Goal: Task Accomplishment & Management: Manage account settings

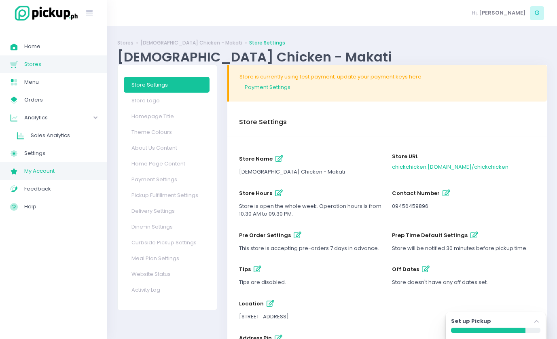
click at [42, 168] on span "My Account" at bounding box center [60, 171] width 73 height 11
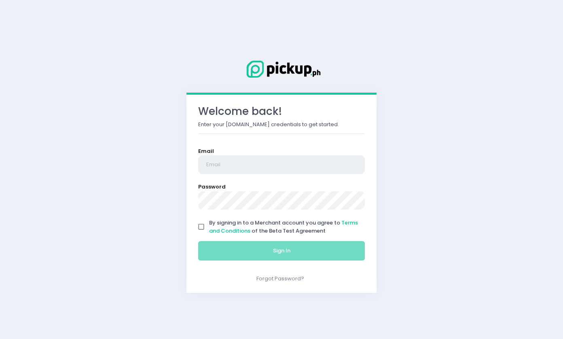
click at [236, 162] on input "email" at bounding box center [281, 164] width 167 height 19
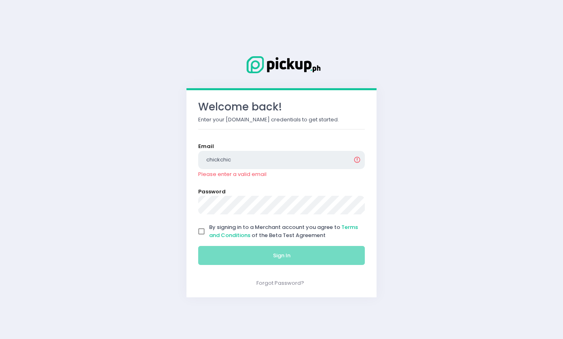
type input "chickchickenph@gmail.com"
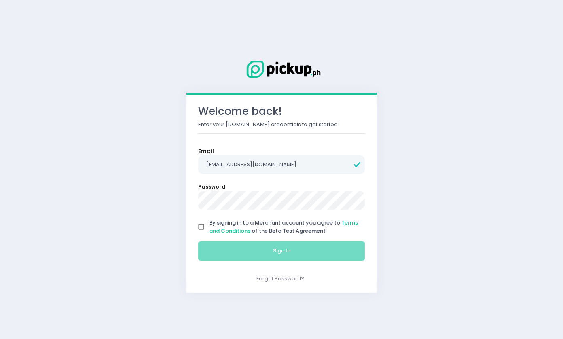
click at [200, 227] on input "By signing in to a Merchant account you agree to Terms and Conditions of the Be…" at bounding box center [201, 226] width 15 height 15
checkbox input "true"
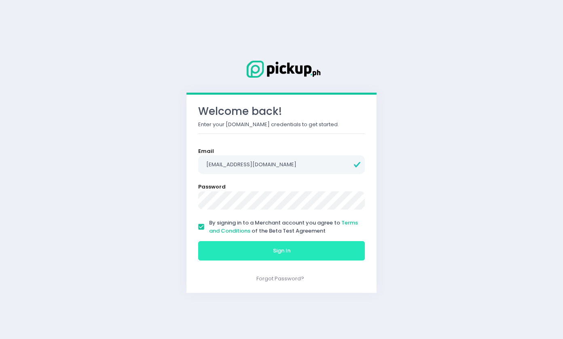
click at [240, 253] on button "Sign In" at bounding box center [281, 250] width 167 height 19
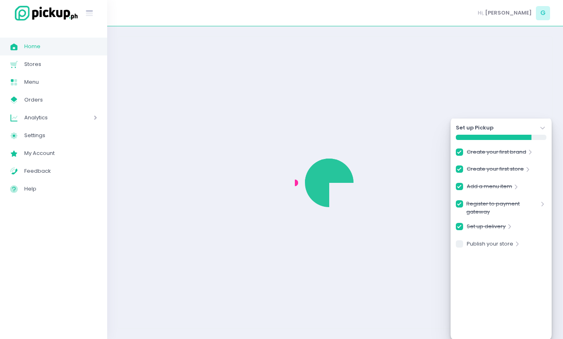
checkbox input "true"
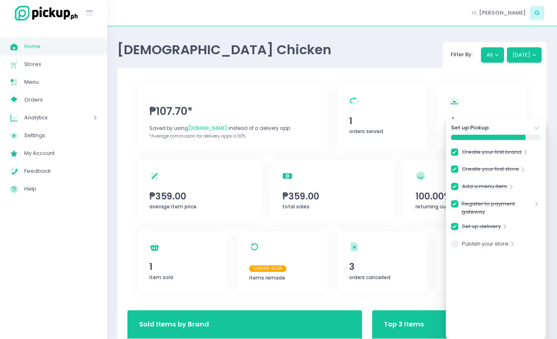
click at [536, 126] on icon "Stockholm-icons / Navigation / Angle-down Created with Sketch." at bounding box center [537, 128] width 8 height 8
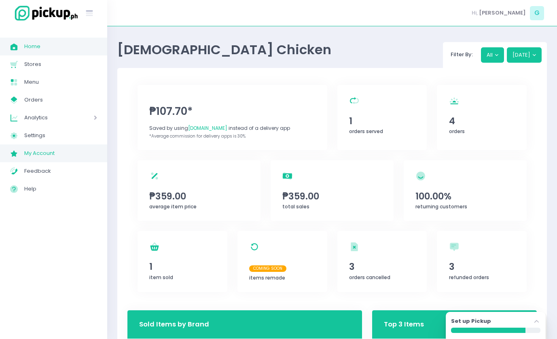
click at [45, 151] on span "My Account" at bounding box center [60, 153] width 73 height 11
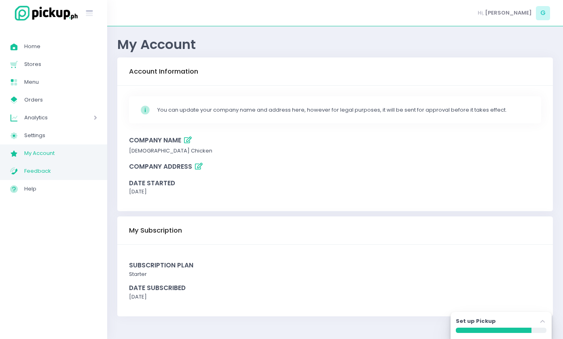
click at [88, 170] on span "Feedback" at bounding box center [60, 171] width 73 height 11
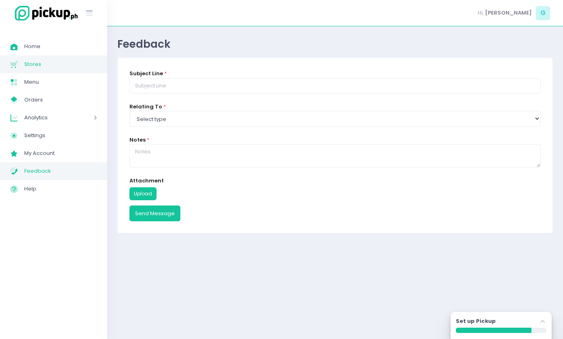
click at [49, 63] on span "Stores" at bounding box center [60, 64] width 73 height 11
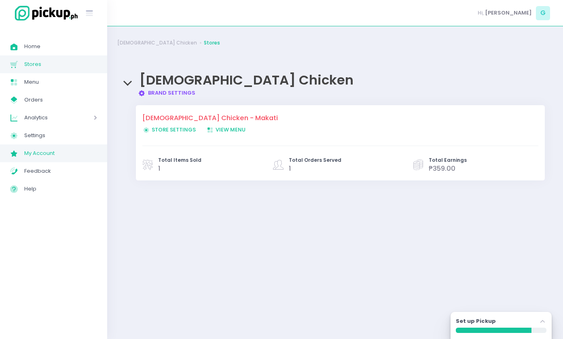
click at [73, 152] on span "My Account" at bounding box center [60, 153] width 73 height 11
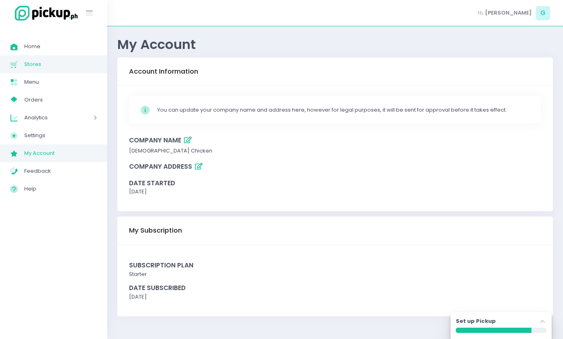
click at [47, 59] on span "Stores" at bounding box center [60, 64] width 73 height 11
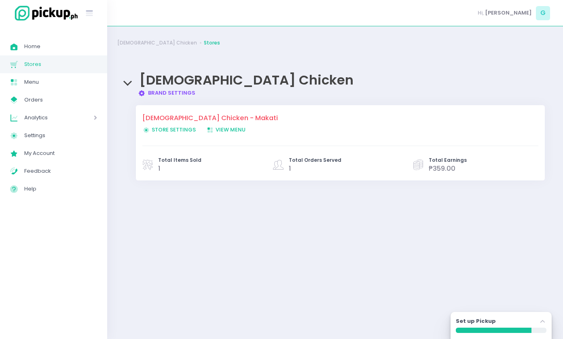
click at [180, 131] on span "Store Settings Created with Sketch. Store Settings" at bounding box center [168, 130] width 53 height 8
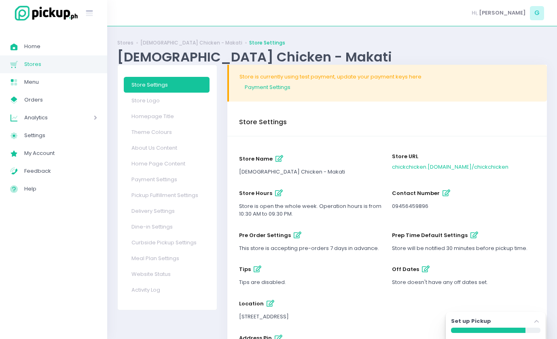
click at [276, 162] on icon "button" at bounding box center [280, 158] width 8 height 7
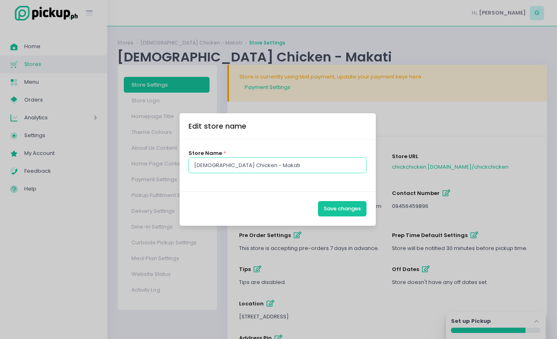
click at [283, 161] on input "Chick Chicken - Makati" at bounding box center [278, 164] width 178 height 15
type input "Makati"
click at [334, 203] on button "Save changes" at bounding box center [342, 208] width 49 height 15
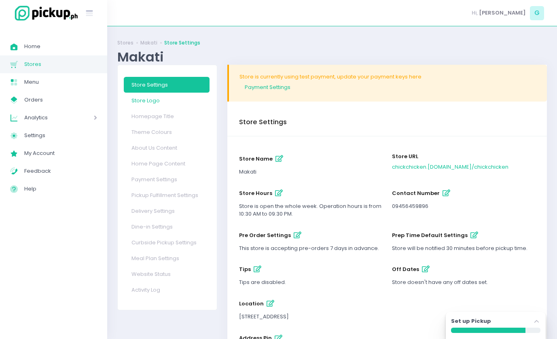
click at [168, 105] on link "Store Logo" at bounding box center [167, 101] width 86 height 16
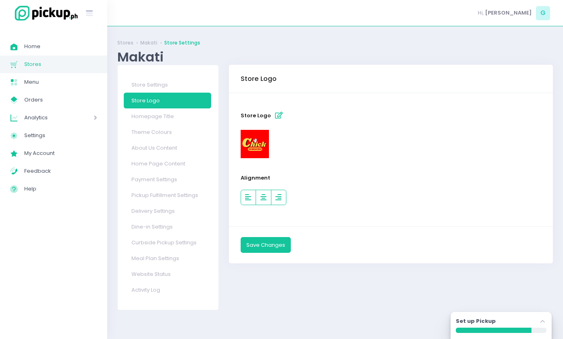
click at [265, 138] on img at bounding box center [255, 144] width 28 height 28
click at [279, 111] on button "Store Logo" at bounding box center [278, 115] width 13 height 13
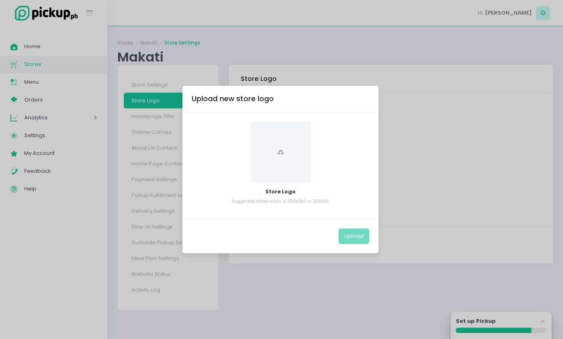
click at [291, 167] on span at bounding box center [281, 152] width 61 height 61
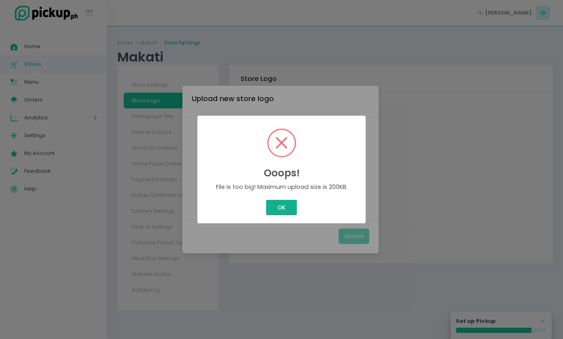
click at [293, 203] on button "OK" at bounding box center [281, 207] width 30 height 15
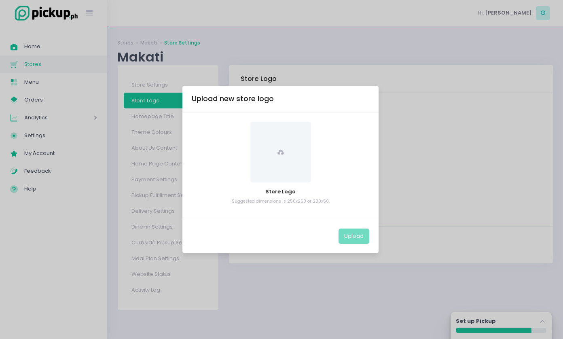
click at [302, 150] on span at bounding box center [281, 152] width 61 height 61
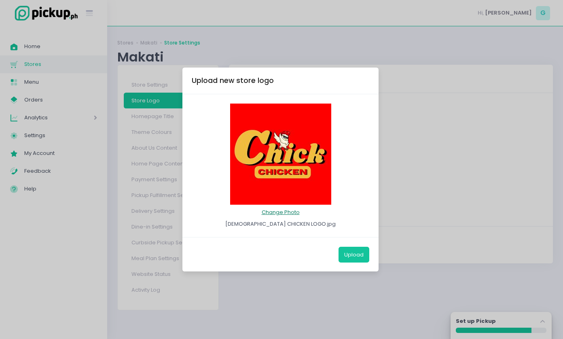
click at [280, 212] on button "Change Photo" at bounding box center [281, 212] width 39 height 15
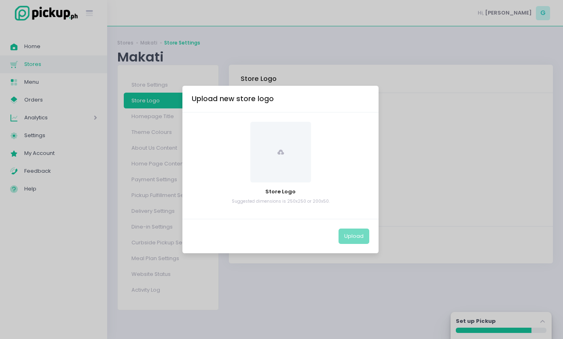
click at [281, 177] on span at bounding box center [281, 152] width 61 height 61
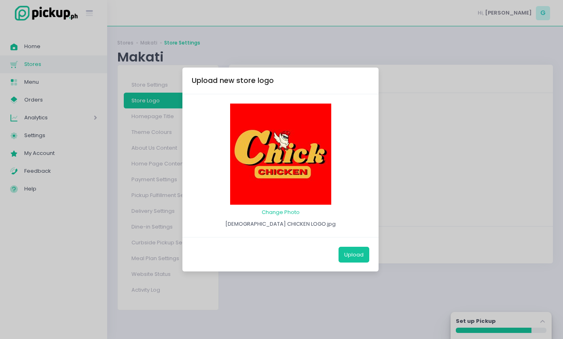
click at [271, 159] on img at bounding box center [280, 154] width 101 height 101
click at [288, 211] on button "Change Photo" at bounding box center [281, 212] width 39 height 15
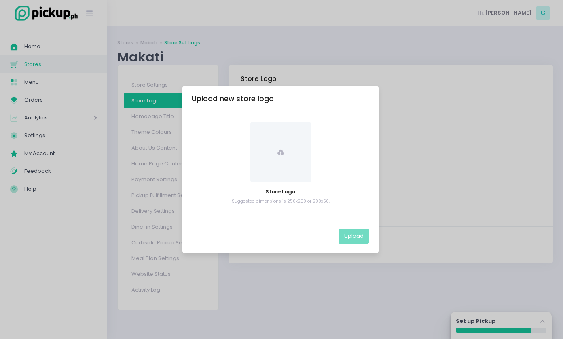
click at [282, 161] on span at bounding box center [281, 152] width 61 height 61
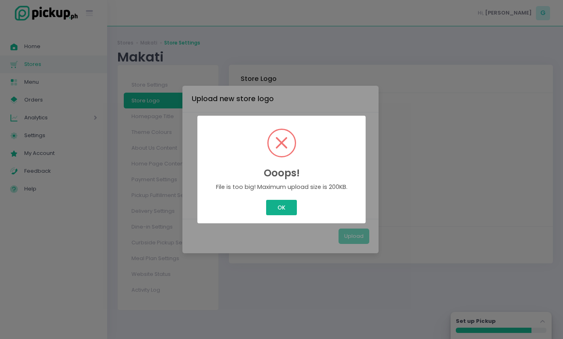
click at [280, 210] on button "OK" at bounding box center [281, 207] width 30 height 15
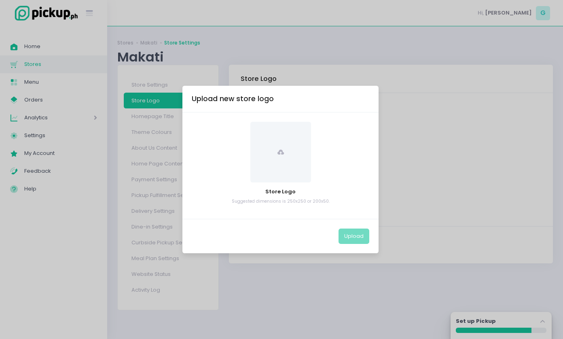
click at [274, 153] on span at bounding box center [281, 152] width 61 height 61
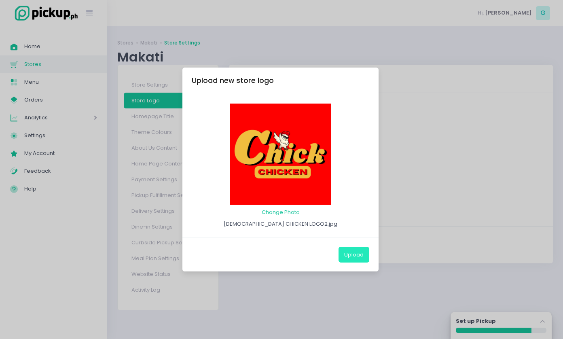
click at [352, 253] on button "Upload" at bounding box center [354, 254] width 31 height 15
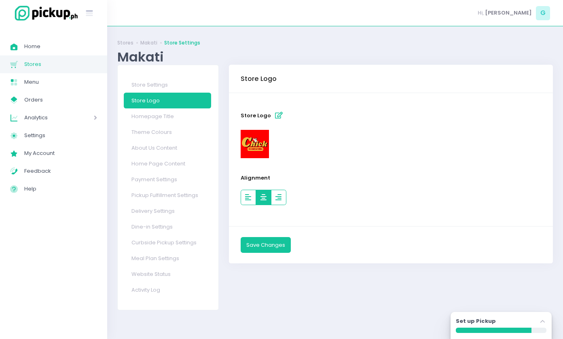
click at [261, 204] on button "button" at bounding box center [263, 197] width 15 height 15
click at [253, 191] on button "button" at bounding box center [248, 197] width 15 height 15
click at [257, 193] on button "button" at bounding box center [263, 197] width 15 height 15
click at [265, 246] on button "Save Changes" at bounding box center [266, 244] width 50 height 15
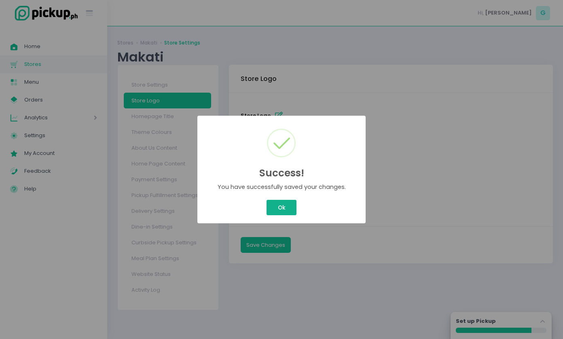
click at [287, 207] on button "Ok" at bounding box center [282, 207] width 30 height 15
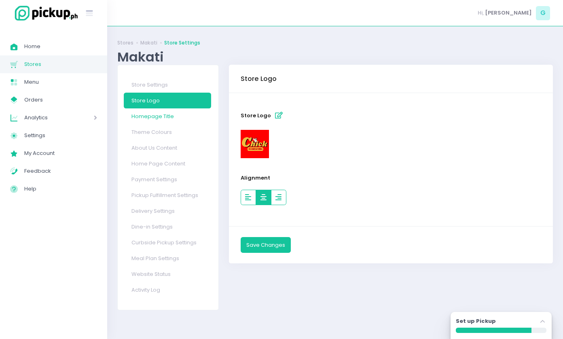
click at [174, 118] on link "Homepage Title" at bounding box center [167, 116] width 87 height 16
select select "normal"
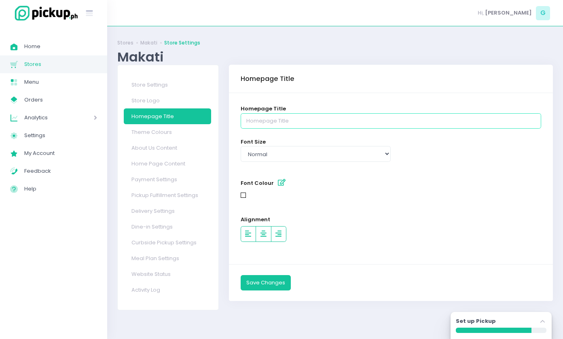
click at [265, 125] on input "text" at bounding box center [391, 120] width 301 height 15
type input "Chick Chicken - Makati"
click at [296, 157] on select "Select type small normal large" at bounding box center [316, 153] width 151 height 15
click at [424, 181] on div "Font Colour" at bounding box center [391, 188] width 301 height 24
click at [279, 184] on icon "button" at bounding box center [282, 182] width 8 height 7
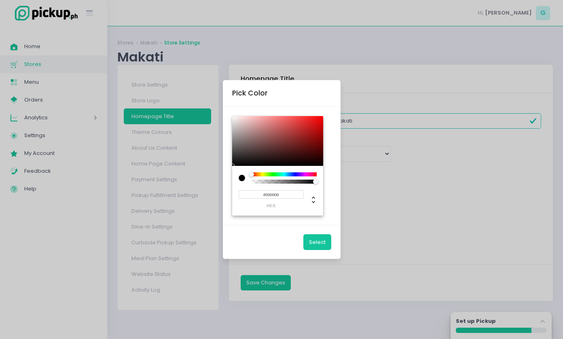
type input "#FF0000"
drag, startPoint x: 307, startPoint y: 132, endPoint x: 342, endPoint y: 96, distance: 51.0
click at [342, 96] on div "Pick Color #FF0000 hex Select" at bounding box center [281, 169] width 563 height 339
click at [323, 235] on button "Select" at bounding box center [318, 241] width 28 height 15
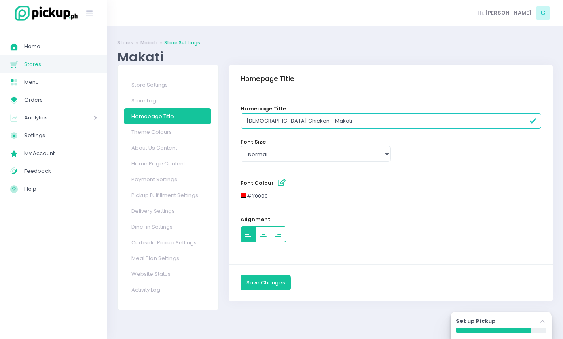
click at [255, 237] on button "button" at bounding box center [248, 233] width 15 height 15
click at [262, 236] on icon "button" at bounding box center [264, 234] width 6 height 7
click at [262, 289] on button "Save Changes" at bounding box center [266, 282] width 50 height 15
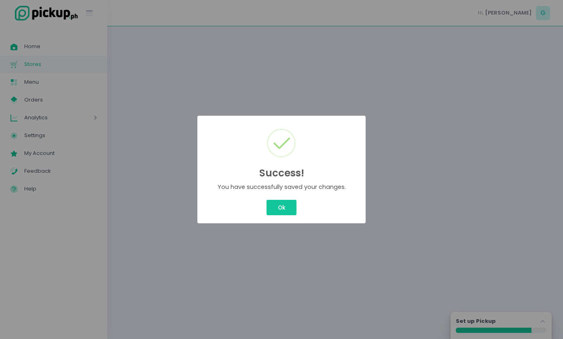
select select "normal"
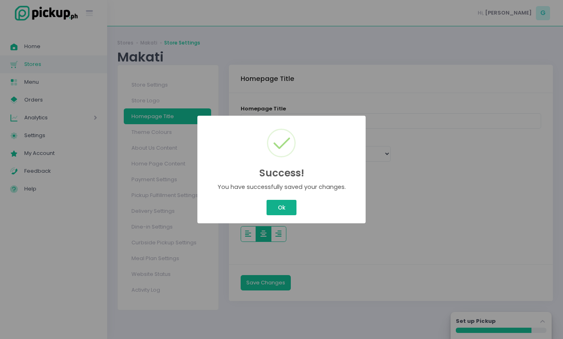
click at [287, 208] on button "Ok" at bounding box center [282, 207] width 30 height 15
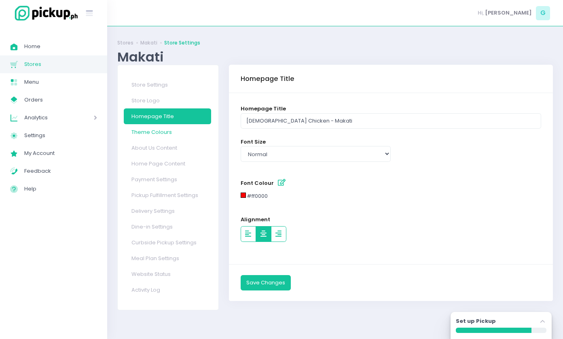
click at [166, 129] on link "Theme Colours" at bounding box center [167, 132] width 87 height 16
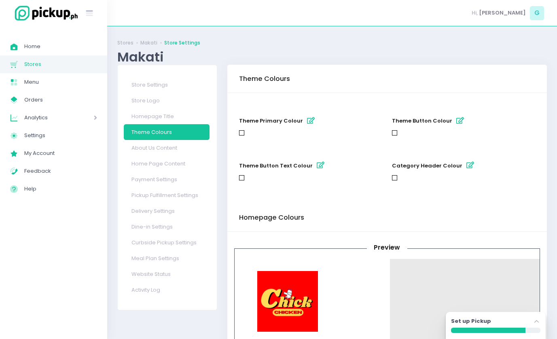
click at [308, 122] on icon "button" at bounding box center [311, 120] width 8 height 7
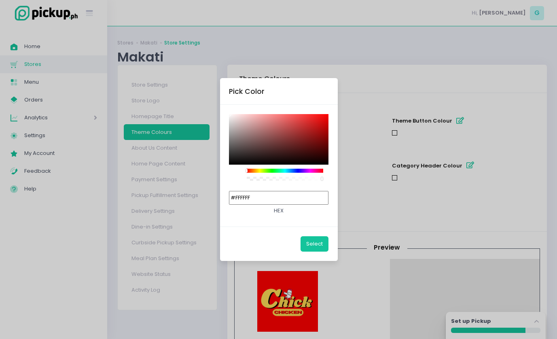
drag, startPoint x: 307, startPoint y: 123, endPoint x: 351, endPoint y: 106, distance: 46.8
click at [351, 106] on div "Pick Color #FFFFFF hex Select" at bounding box center [278, 169] width 557 height 339
type input "#FF0000"
click at [321, 254] on div "Select" at bounding box center [279, 244] width 118 height 34
click at [321, 251] on button "Select" at bounding box center [315, 243] width 28 height 15
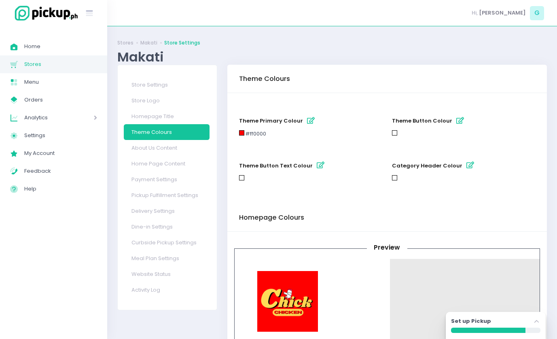
click at [459, 117] on icon "button" at bounding box center [461, 120] width 8 height 7
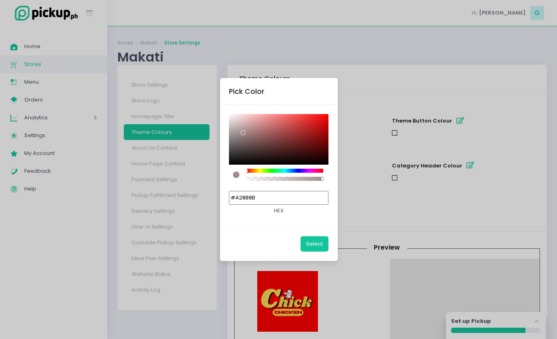
type input "#FFFFFF"
drag, startPoint x: 243, startPoint y: 133, endPoint x: 216, endPoint y: 96, distance: 45.5
click at [216, 96] on div "Pick Color #FFFFFF hex Select" at bounding box center [278, 169] width 557 height 339
click at [323, 245] on button "Select" at bounding box center [315, 243] width 28 height 15
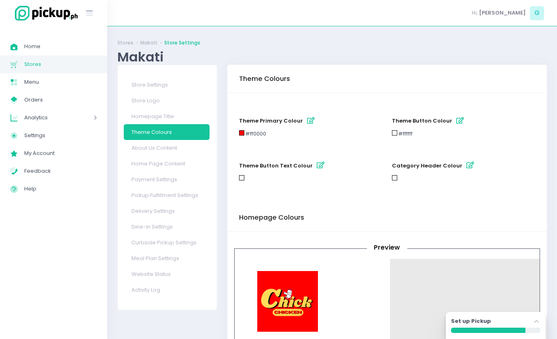
click at [317, 167] on icon "button" at bounding box center [321, 165] width 8 height 7
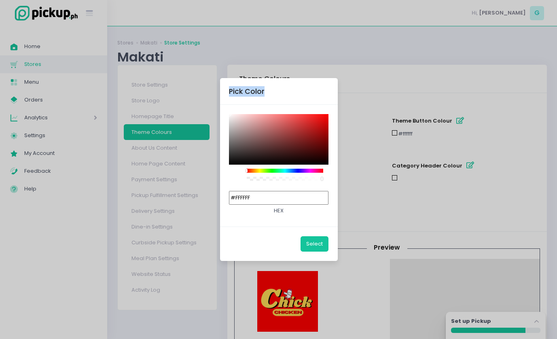
drag, startPoint x: 253, startPoint y: 118, endPoint x: 159, endPoint y: 85, distance: 99.9
click at [159, 85] on div "Pick Color #FFFFFF hex Select" at bounding box center [278, 169] width 557 height 339
click at [306, 247] on button "Select" at bounding box center [315, 243] width 28 height 15
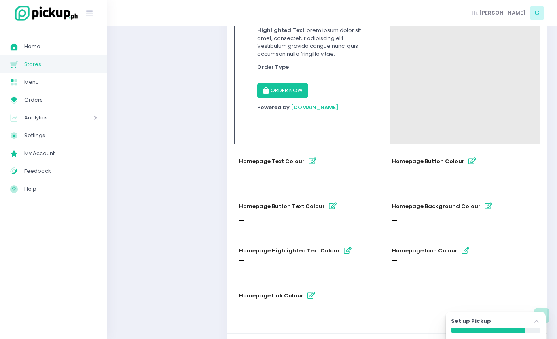
scroll to position [411, 0]
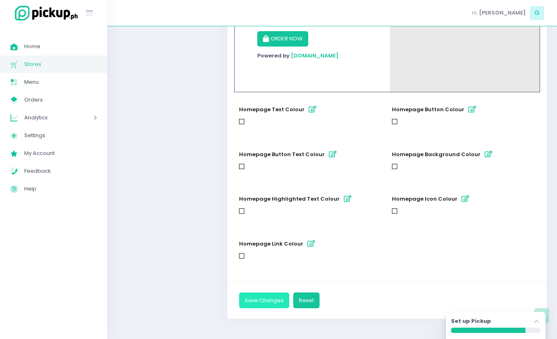
click at [273, 295] on button "Save Changes" at bounding box center [264, 300] width 50 height 15
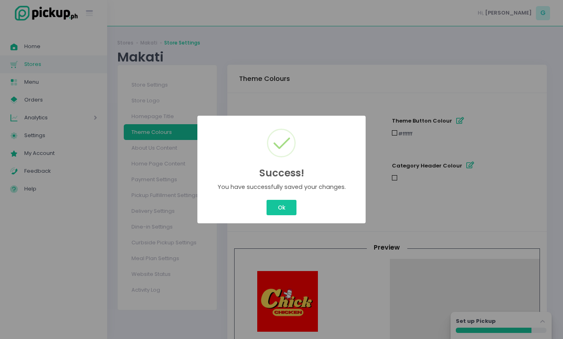
click at [289, 203] on div "Success! × You have successfully saved your changes. Ok Cancel" at bounding box center [281, 169] width 563 height 339
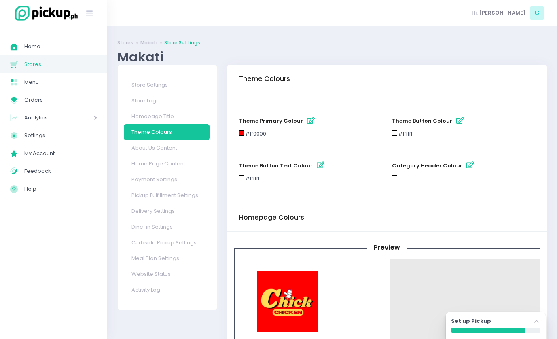
click at [151, 136] on link "Theme Colours" at bounding box center [167, 132] width 86 height 16
click at [168, 150] on link "About Us Content" at bounding box center [167, 148] width 86 height 16
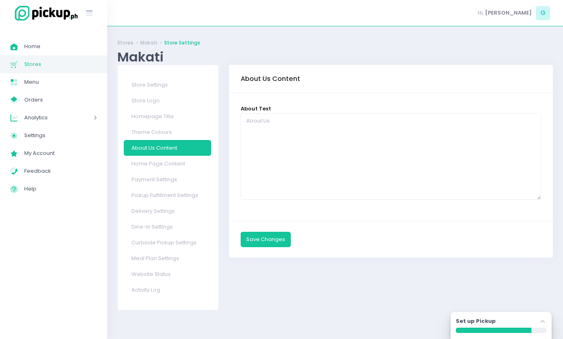
click at [73, 223] on div "Home Created with Sketch. Home Stores Created with Sketch. Stores Menu Created …" at bounding box center [53, 183] width 107 height 302
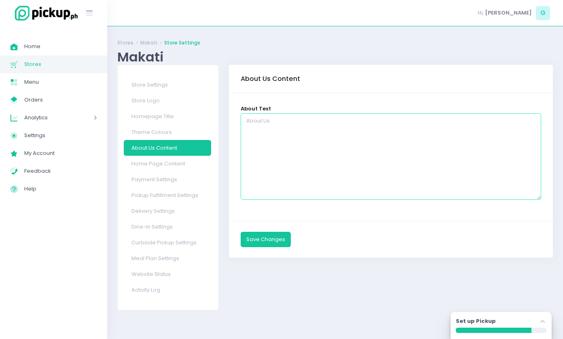
click at [348, 148] on textarea at bounding box center [391, 156] width 301 height 87
paste textarea "Chick Chicken Makati is now partnered with Pickup.ph to bring your favorite cri…"
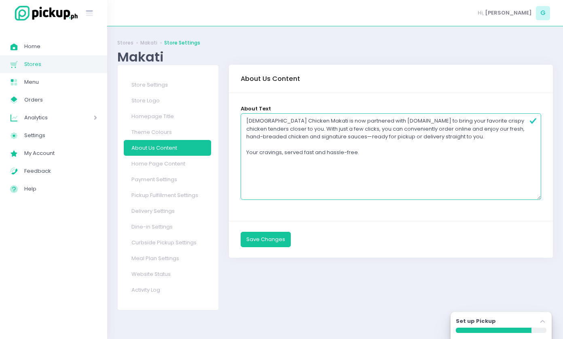
click at [329, 137] on textarea "Chick Chicken Makati is now partnered with Pickup.ph to bring your favorite cri…" at bounding box center [391, 156] width 301 height 87
click at [373, 156] on textarea "Chick Chicken Makati is now partnered with Pickup.ph to bring your favorite cri…" at bounding box center [391, 156] width 301 height 87
type textarea "Chick Chicken Makati is now partnered with Pickup.ph to bring your favorite cri…"
click at [269, 245] on button "Save Changes" at bounding box center [266, 239] width 50 height 15
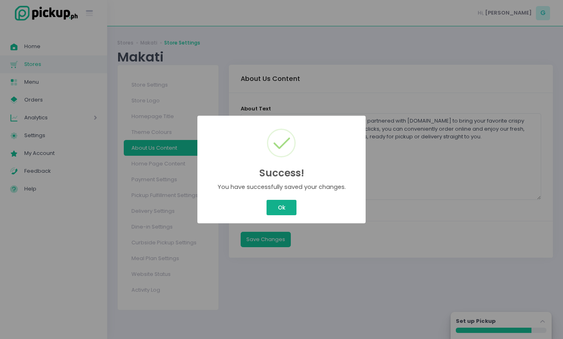
click at [284, 208] on div "Success! × You have successfully saved your changes. Ok Cancel" at bounding box center [281, 169] width 563 height 339
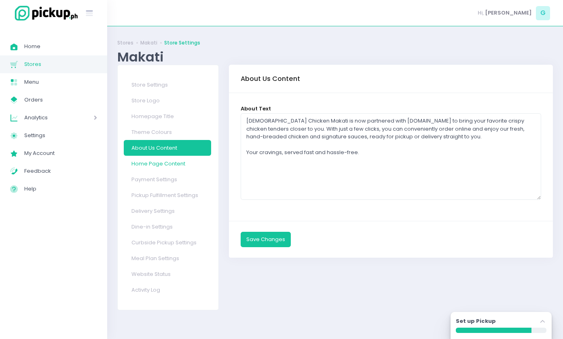
click at [178, 156] on link "Home Page Content" at bounding box center [167, 164] width 87 height 16
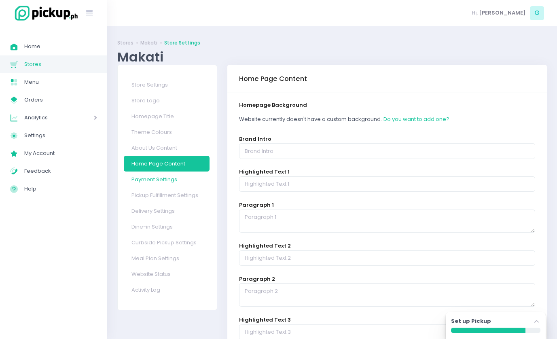
click at [176, 178] on link "Payment Settings" at bounding box center [167, 180] width 86 height 16
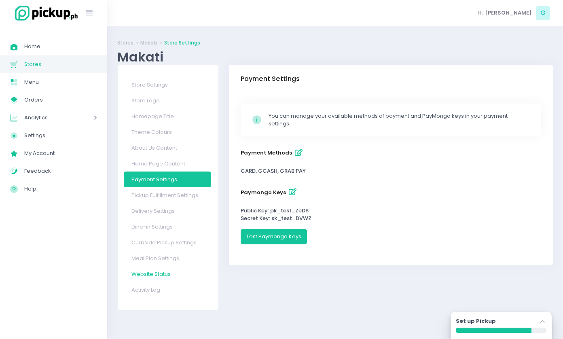
click at [161, 276] on link "Website Status" at bounding box center [167, 274] width 87 height 16
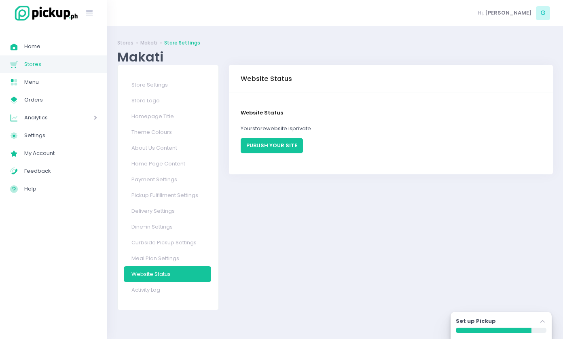
click at [290, 148] on button "PUBLISH YOUR SITE" at bounding box center [272, 145] width 62 height 15
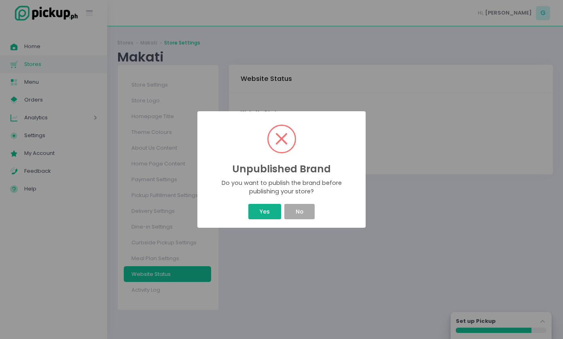
click at [279, 215] on button "Yes" at bounding box center [265, 211] width 32 height 15
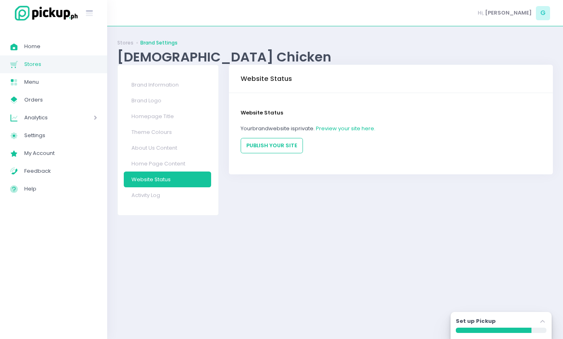
click at [355, 121] on div "Website Status Your brand website is private . Preview your site here. PUBLISH …" at bounding box center [391, 131] width 301 height 45
click at [358, 122] on div "Website Status Your brand website is private . Preview your site here. PUBLISH …" at bounding box center [391, 131] width 301 height 45
click at [360, 125] on p "Your brand website is private . Preview your site here." at bounding box center [391, 129] width 301 height 8
click at [362, 126] on link "Preview your site here." at bounding box center [346, 129] width 60 height 8
click at [264, 147] on button "PUBLISH YOUR SITE" at bounding box center [272, 145] width 62 height 15
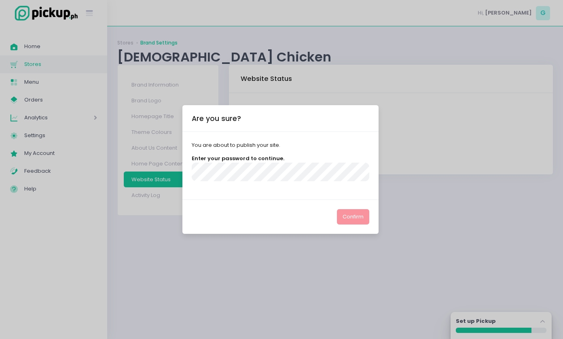
click at [355, 125] on div "Are you sure?" at bounding box center [281, 118] width 196 height 27
click at [418, 121] on div "Are you sure? You are about to publish your site. Enter your password to contin…" at bounding box center [281, 169] width 563 height 339
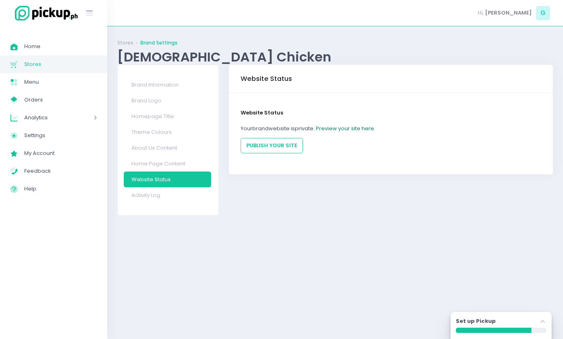
click at [344, 127] on link "Preview your site here." at bounding box center [346, 129] width 60 height 8
click at [145, 191] on link "Activity Log" at bounding box center [167, 195] width 87 height 16
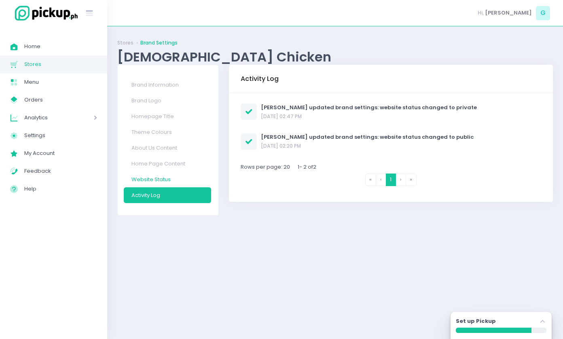
click at [155, 183] on link "Website Status" at bounding box center [167, 180] width 87 height 16
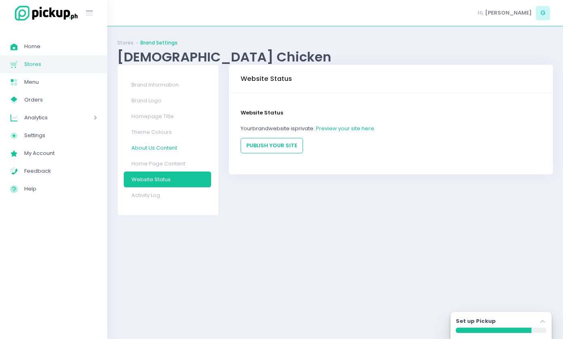
click at [173, 151] on link "About Us Content" at bounding box center [167, 148] width 87 height 16
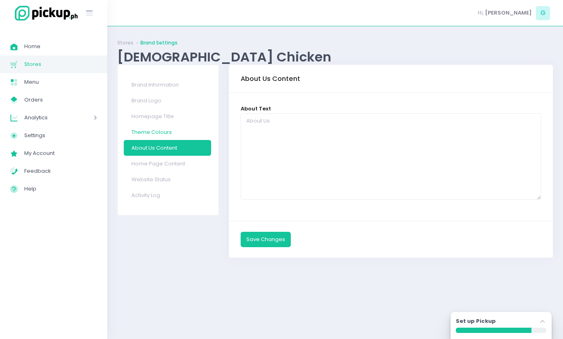
click at [162, 133] on link "Theme Colours" at bounding box center [167, 132] width 87 height 16
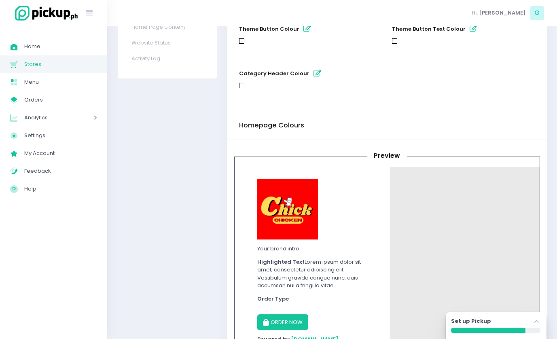
scroll to position [141, 0]
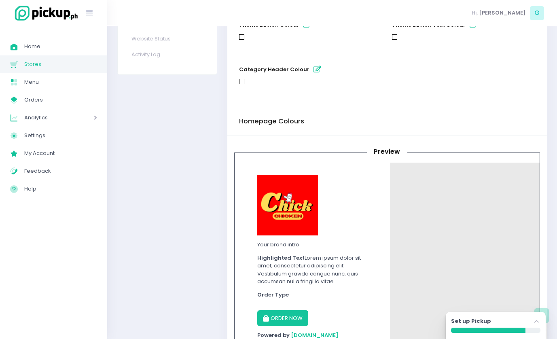
click at [297, 204] on img at bounding box center [287, 205] width 61 height 61
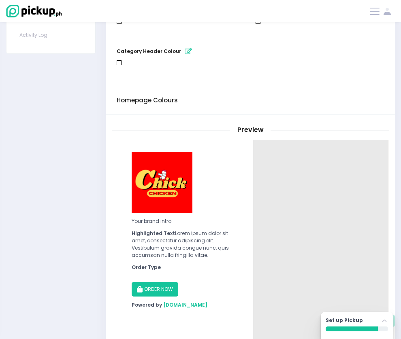
click at [343, 115] on div "Homepage Colours" at bounding box center [250, 101] width 289 height 28
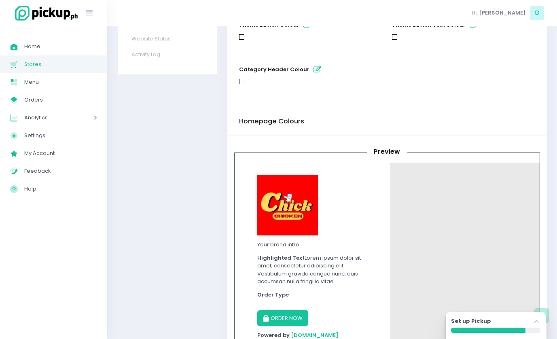
click at [290, 213] on img at bounding box center [287, 205] width 61 height 61
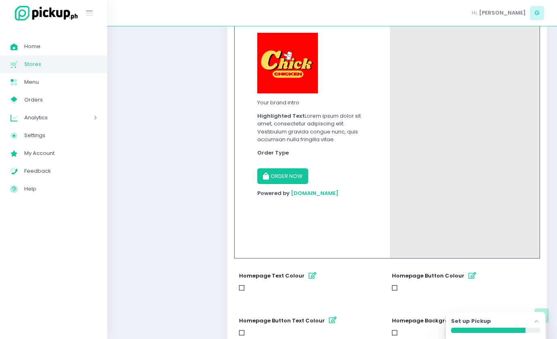
scroll to position [0, 0]
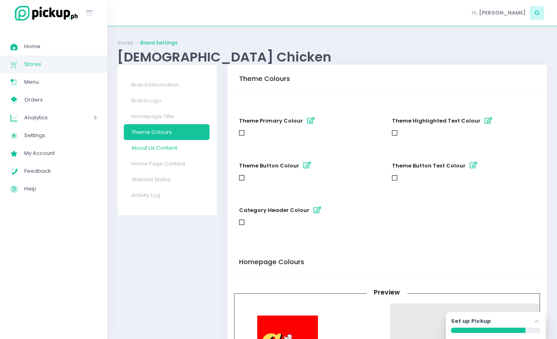
click at [166, 147] on link "About Us Content" at bounding box center [167, 148] width 86 height 16
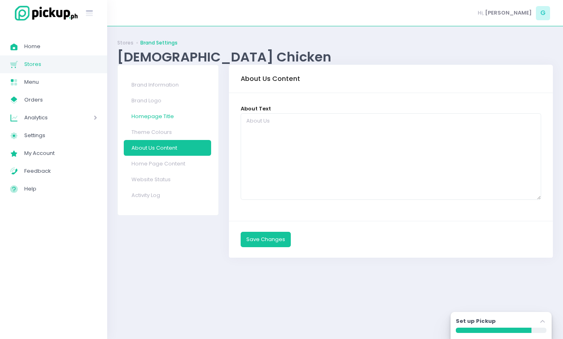
click at [161, 115] on link "Homepage Title" at bounding box center [167, 116] width 87 height 16
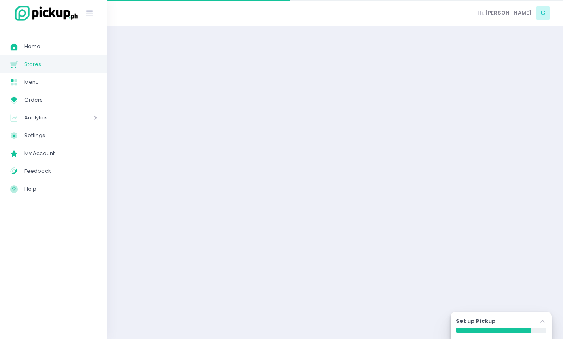
select select "normal"
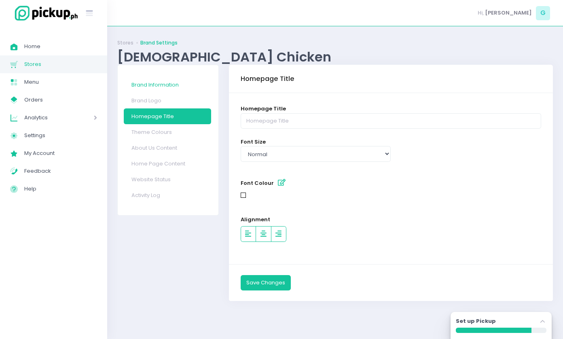
click at [163, 87] on link "Brand Information" at bounding box center [167, 85] width 87 height 16
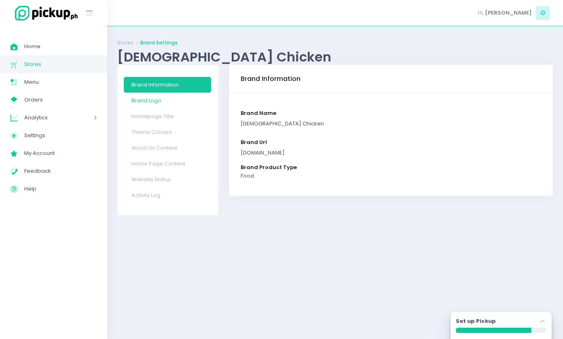
click at [144, 104] on link "Brand Logo" at bounding box center [167, 101] width 87 height 16
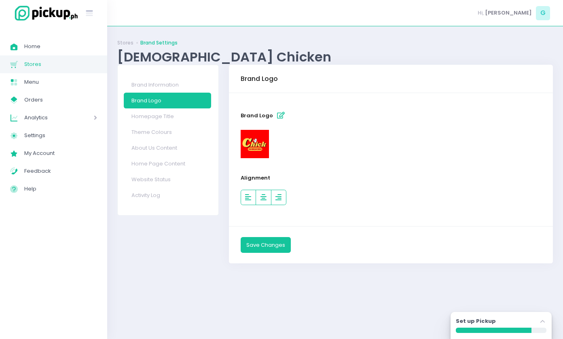
click at [262, 142] on img at bounding box center [255, 144] width 28 height 28
click at [280, 114] on icon "button" at bounding box center [281, 115] width 8 height 7
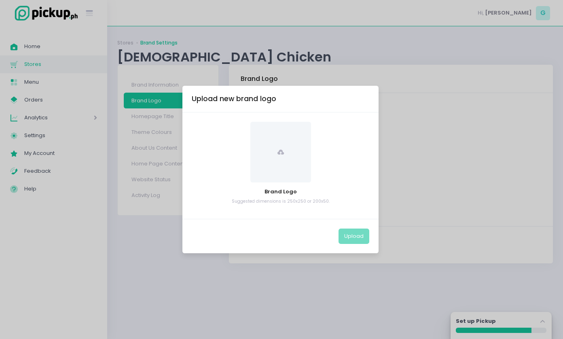
click at [284, 137] on span at bounding box center [281, 152] width 61 height 61
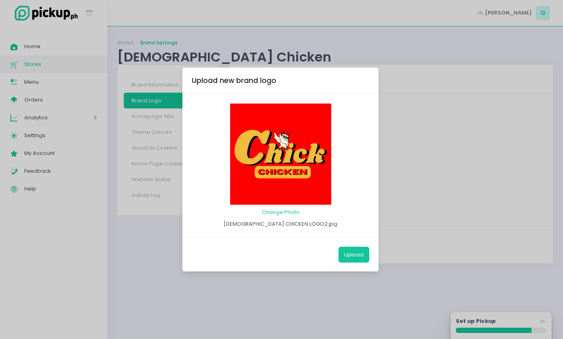
click at [356, 264] on div "Upload" at bounding box center [281, 254] width 196 height 34
drag, startPoint x: 356, startPoint y: 264, endPoint x: 356, endPoint y: 258, distance: 6.5
click at [356, 258] on button "Upload" at bounding box center [354, 254] width 31 height 15
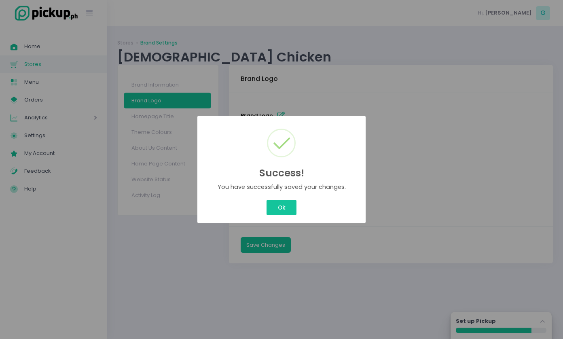
drag, startPoint x: 356, startPoint y: 258, endPoint x: 423, endPoint y: 264, distance: 67.1
click at [423, 264] on div "Success! × You have successfully saved your changes. Ok Cancel" at bounding box center [281, 169] width 563 height 339
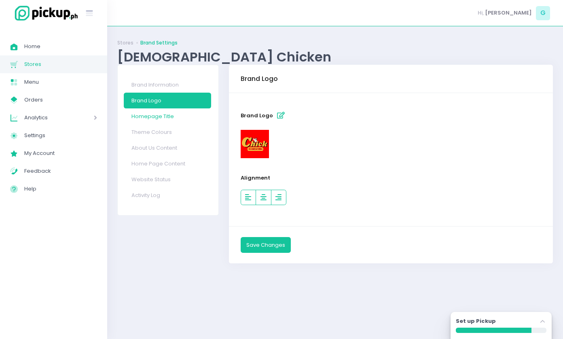
click at [192, 117] on link "Homepage Title" at bounding box center [167, 116] width 87 height 16
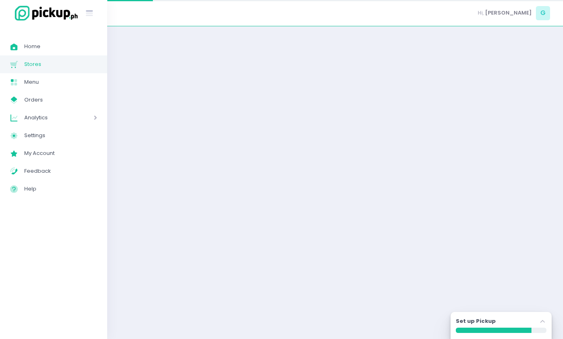
select select "normal"
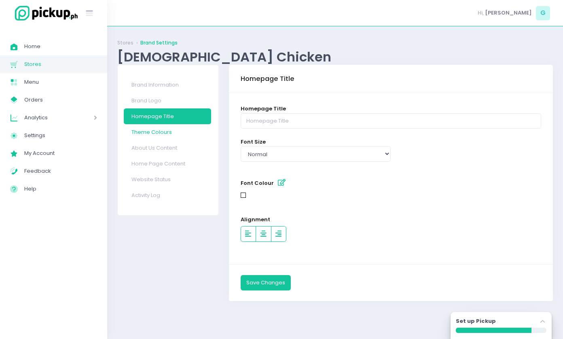
click at [153, 136] on link "Theme Colours" at bounding box center [167, 132] width 87 height 16
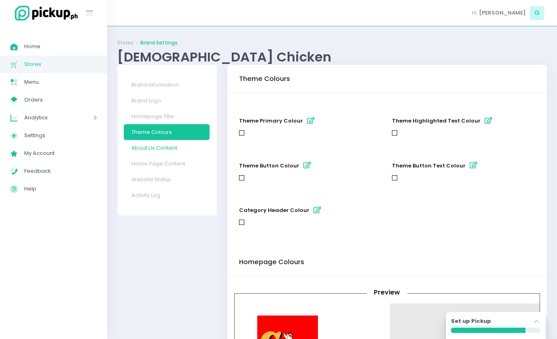
click at [155, 151] on link "About Us Content" at bounding box center [167, 148] width 86 height 16
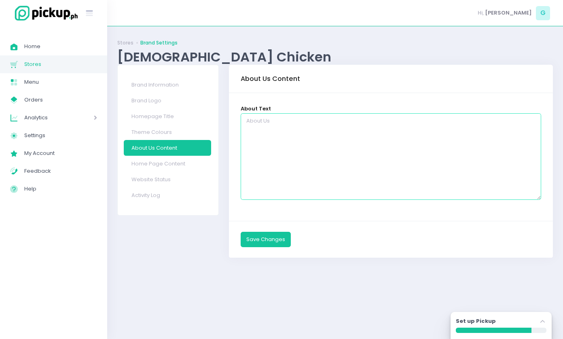
click at [332, 151] on textarea at bounding box center [391, 156] width 301 height 87
paste textarea "Chick Chicken Makati is now partnered with Pickup.ph to bring your favorite cri…"
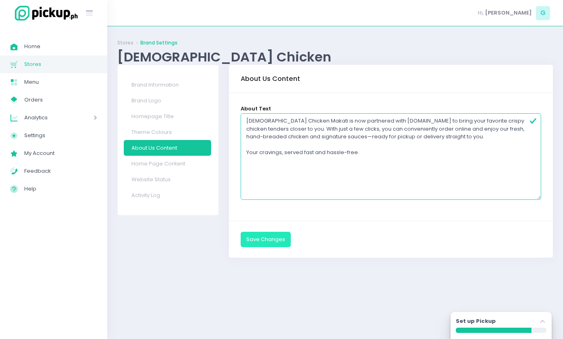
type textarea "Chick Chicken Makati is now partnered with Pickup.ph to bring your favorite cri…"
click at [282, 245] on button "Save Changes" at bounding box center [266, 239] width 50 height 15
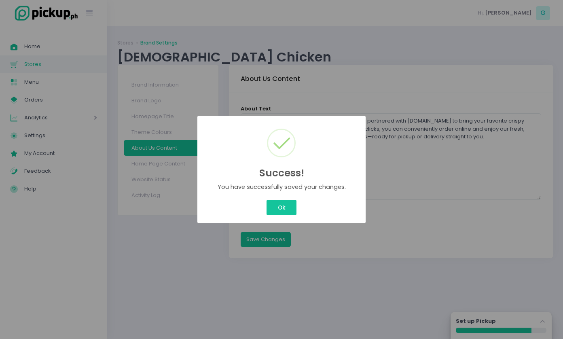
click at [288, 189] on div "You have successfully saved your changes." at bounding box center [282, 187] width 136 height 9
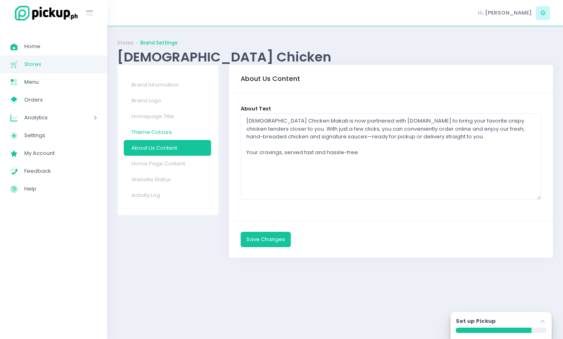
click at [184, 132] on link "Theme Colours" at bounding box center [167, 132] width 87 height 16
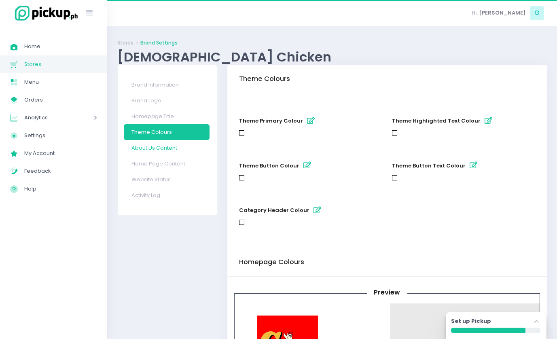
click at [174, 145] on link "About Us Content" at bounding box center [167, 148] width 86 height 16
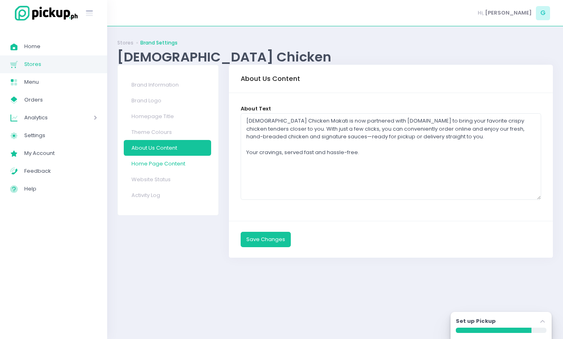
click at [184, 164] on link "Home Page Content" at bounding box center [167, 164] width 87 height 16
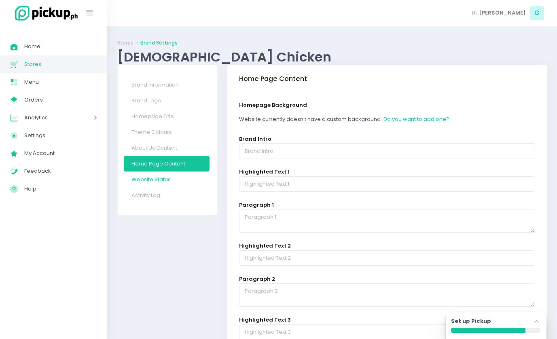
click at [155, 184] on link "Website Status" at bounding box center [167, 180] width 86 height 16
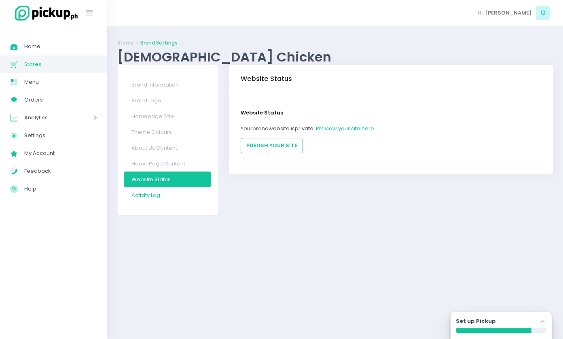
click at [153, 193] on link "Activity Log" at bounding box center [167, 195] width 87 height 16
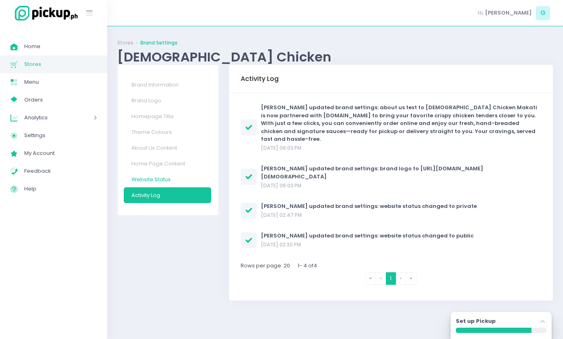
click at [161, 179] on link "Website Status" at bounding box center [167, 180] width 87 height 16
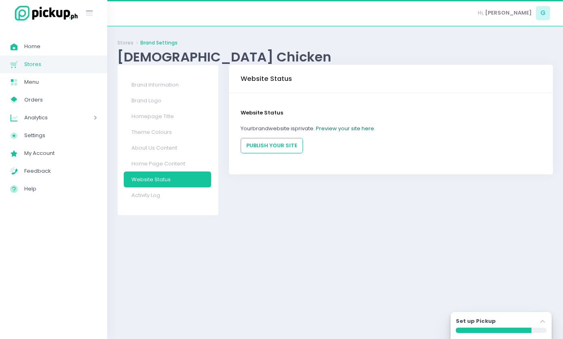
click at [337, 126] on link "Preview your site here." at bounding box center [346, 129] width 60 height 8
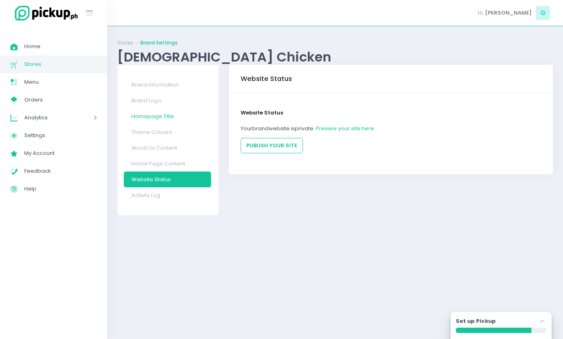
click at [167, 111] on link "Homepage Title" at bounding box center [167, 116] width 87 height 16
select select "normal"
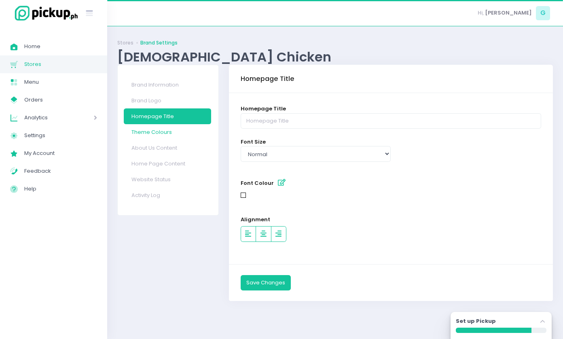
click at [158, 130] on link "Theme Colours" at bounding box center [167, 132] width 87 height 16
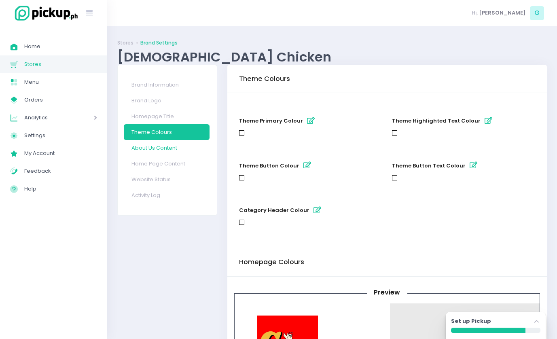
click at [159, 151] on link "About Us Content" at bounding box center [167, 148] width 86 height 16
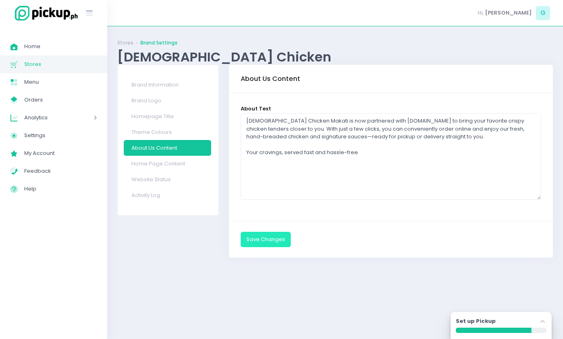
click at [276, 233] on button "Save Changes" at bounding box center [266, 239] width 50 height 15
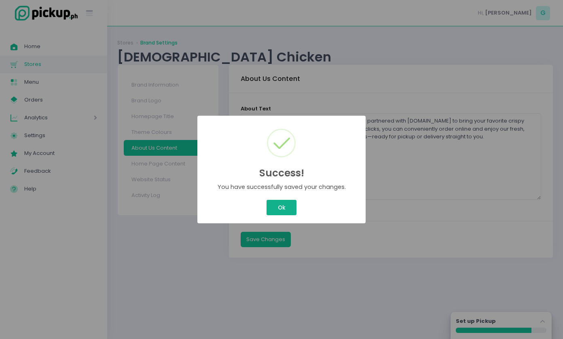
click at [292, 204] on button "Ok" at bounding box center [282, 207] width 30 height 15
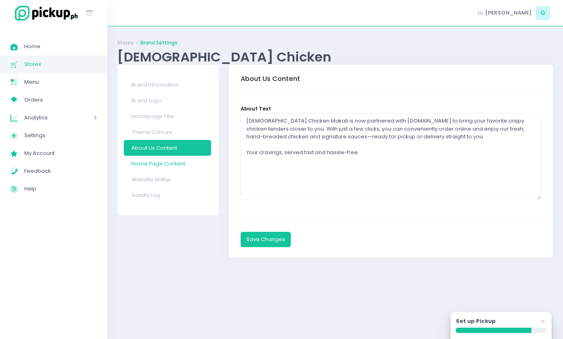
click at [176, 166] on link "Home Page Content" at bounding box center [167, 164] width 87 height 16
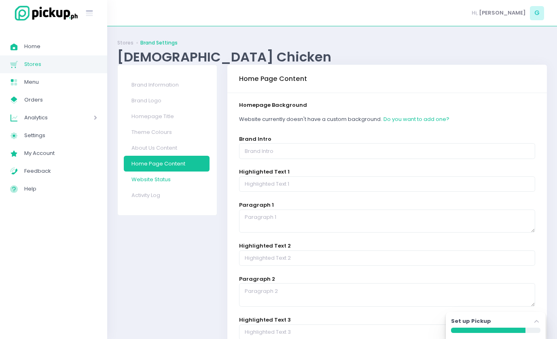
click at [171, 178] on link "Website Status" at bounding box center [167, 180] width 86 height 16
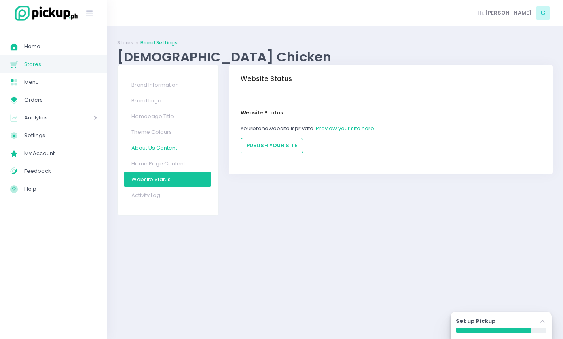
click at [165, 150] on link "About Us Content" at bounding box center [167, 148] width 87 height 16
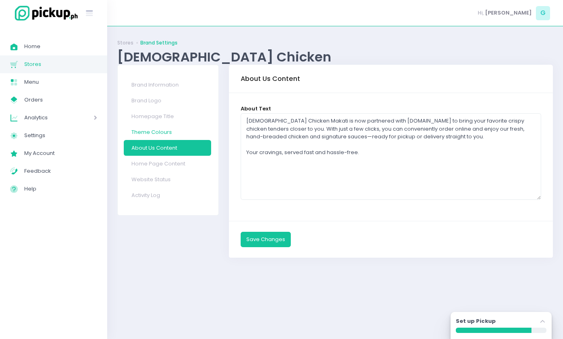
click at [166, 128] on link "Theme Colours" at bounding box center [167, 132] width 87 height 16
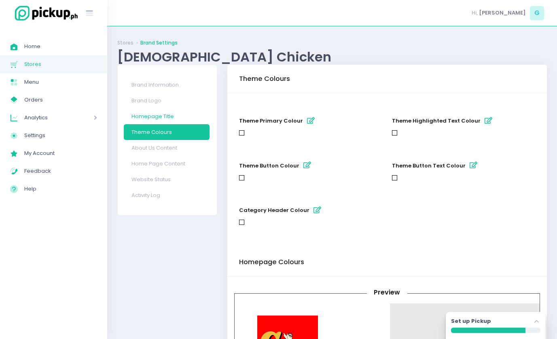
click at [169, 110] on link "Homepage Title" at bounding box center [167, 116] width 86 height 16
select select "normal"
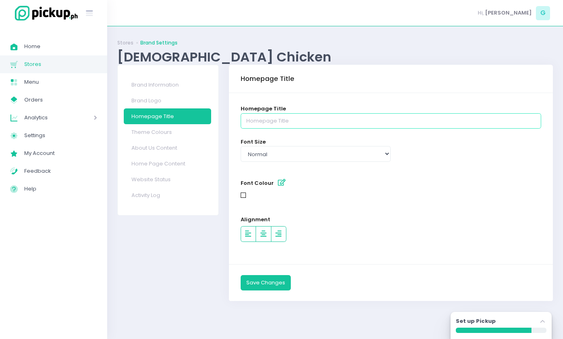
click at [283, 118] on input "text" at bounding box center [391, 120] width 301 height 15
paste input "Chick Chicken Makati is now partnered with Pickup.ph to bring your favorite cri…"
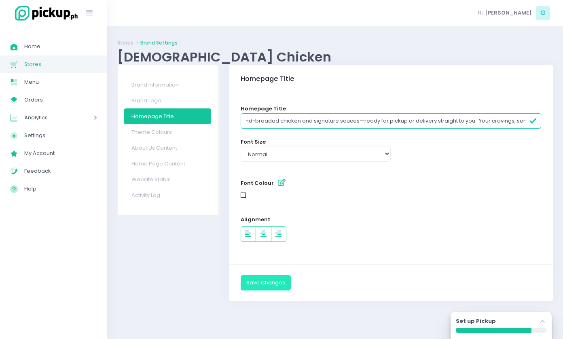
type input "Chick Chicken Makati is now partnered with Pickup.ph to bring your favorite cri…"
click at [267, 281] on button "Save Changes" at bounding box center [266, 282] width 50 height 15
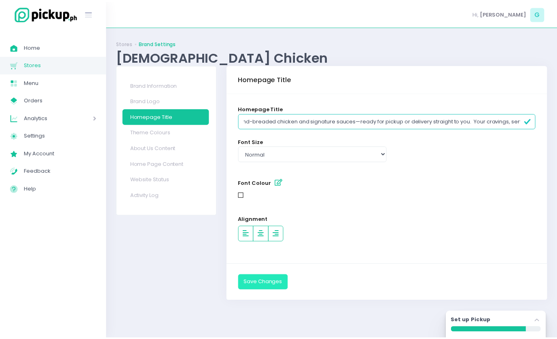
scroll to position [0, 0]
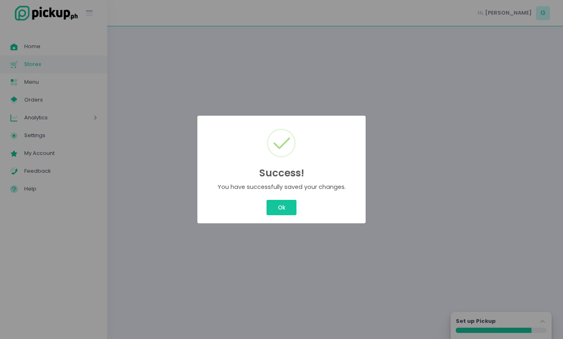
select select "normal"
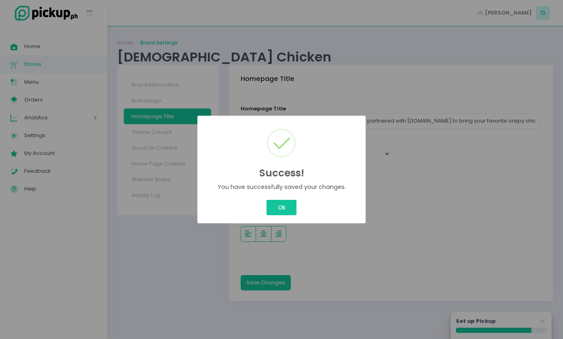
click at [285, 198] on div "Ok Cancel" at bounding box center [281, 207] width 155 height 19
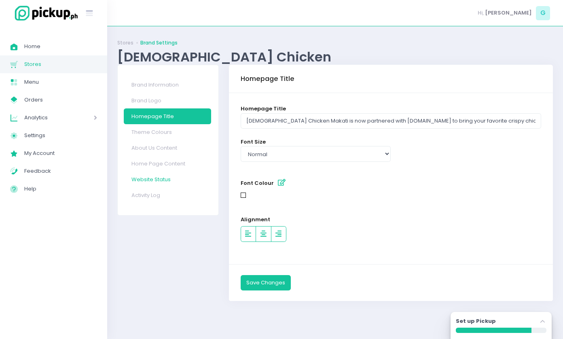
click at [162, 183] on link "Website Status" at bounding box center [167, 180] width 87 height 16
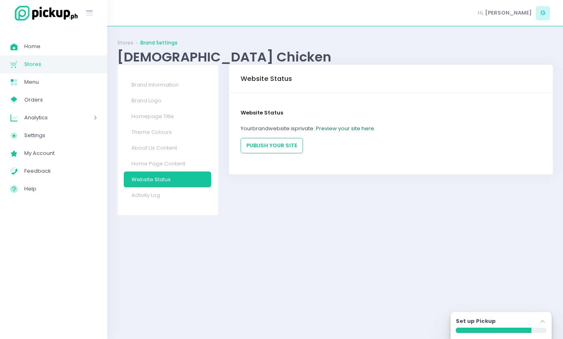
click at [330, 130] on link "Preview your site here." at bounding box center [346, 129] width 60 height 8
click at [152, 114] on link "Homepage Title" at bounding box center [167, 116] width 87 height 16
select select "normal"
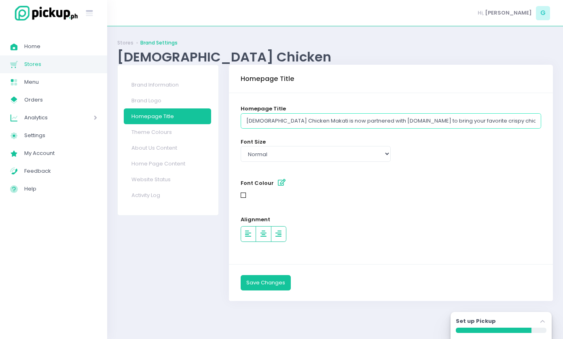
click at [272, 123] on input "Chick Chicken Makati is now partnered with Pickup.ph to bring your favorite cri…" at bounding box center [391, 120] width 301 height 15
type input "Welcome to [DEMOGRAPHIC_DATA] Chicken - Makati!"
click at [257, 276] on button "Save Changes" at bounding box center [266, 282] width 50 height 15
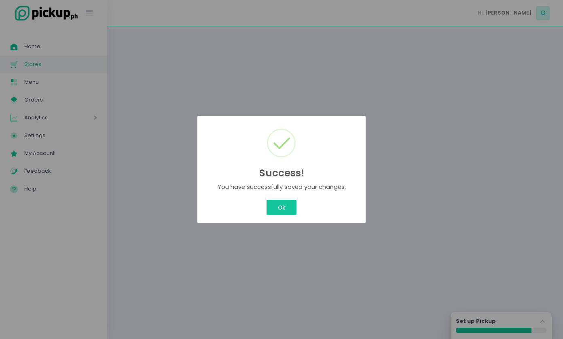
select select "normal"
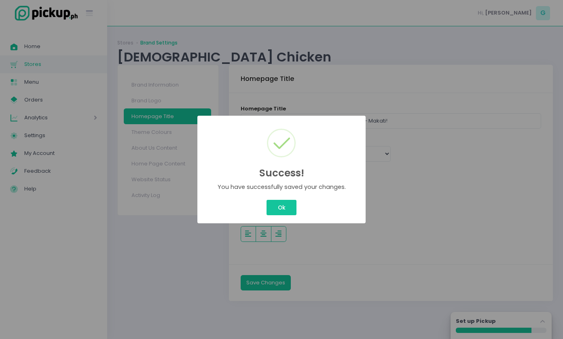
click at [296, 197] on div "Success! × You have successfully saved your changes. Ok Cancel" at bounding box center [282, 170] width 168 height 108
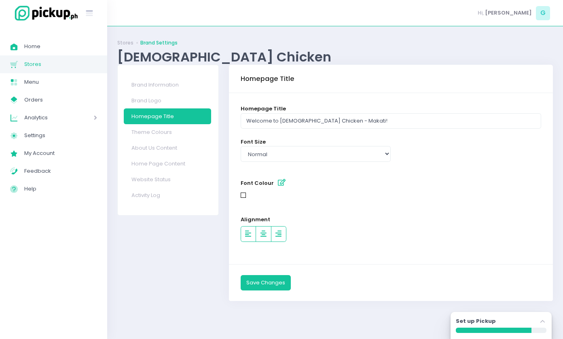
click at [282, 181] on icon "button" at bounding box center [282, 182] width 8 height 7
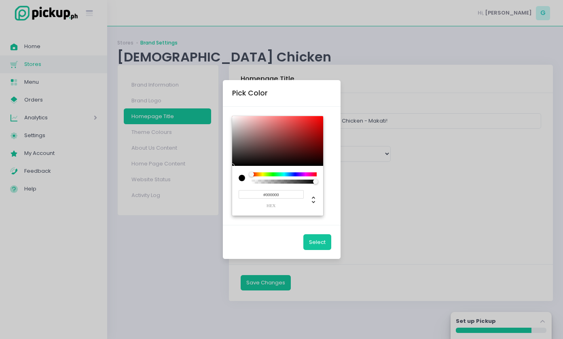
drag, startPoint x: 300, startPoint y: 128, endPoint x: 349, endPoint y: 106, distance: 53.1
click at [349, 106] on div "Pick Color #000000 hex Select" at bounding box center [281, 169] width 563 height 339
type input "#FF0000"
click at [318, 242] on button "Select" at bounding box center [318, 241] width 28 height 15
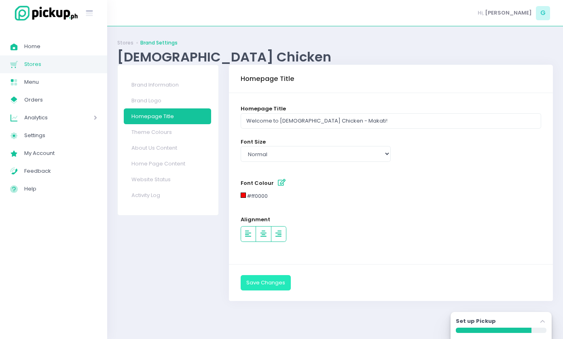
click at [269, 279] on button "Save Changes" at bounding box center [266, 282] width 50 height 15
select select "normal"
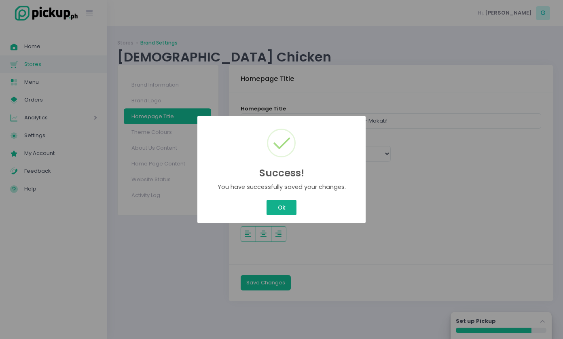
click at [282, 208] on button "Ok" at bounding box center [282, 207] width 30 height 15
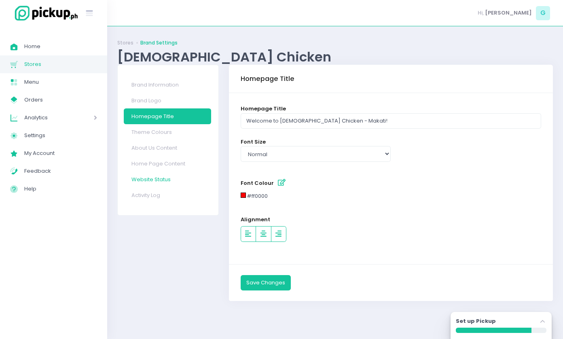
click at [168, 181] on link "Website Status" at bounding box center [167, 180] width 87 height 16
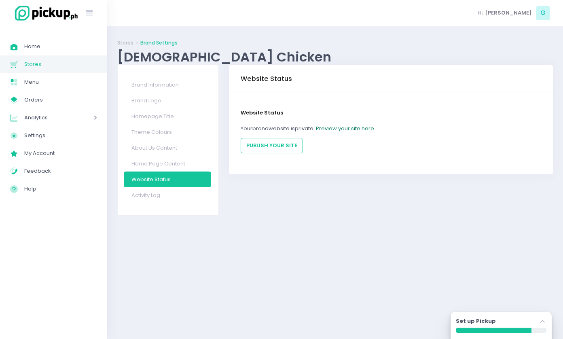
click at [349, 130] on link "Preview your site here." at bounding box center [346, 129] width 60 height 8
click at [159, 117] on link "Homepage Title" at bounding box center [167, 116] width 87 height 16
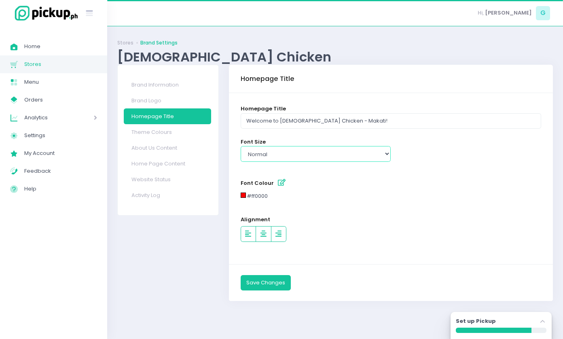
click at [298, 157] on select "Select type small normal large" at bounding box center [316, 153] width 151 height 15
select select "small"
click at [241, 146] on select "Select type small normal large" at bounding box center [316, 153] width 151 height 15
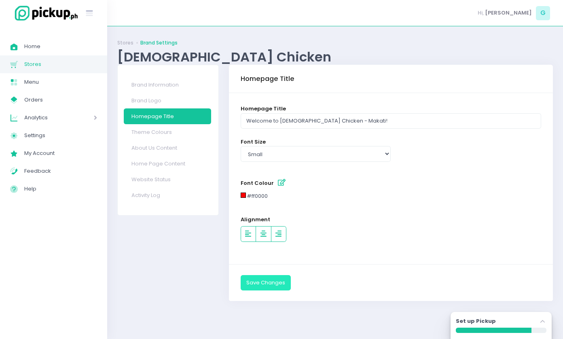
click at [252, 285] on button "Save Changes" at bounding box center [266, 282] width 50 height 15
select select "small"
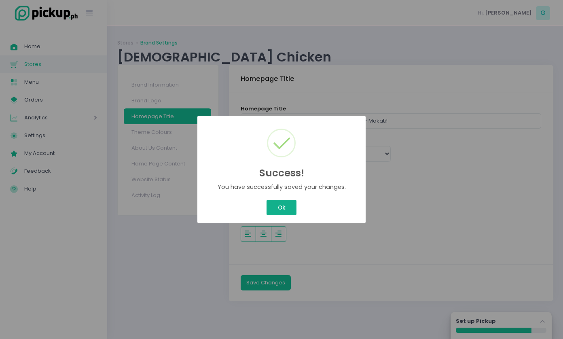
click at [286, 213] on button "Ok" at bounding box center [282, 207] width 30 height 15
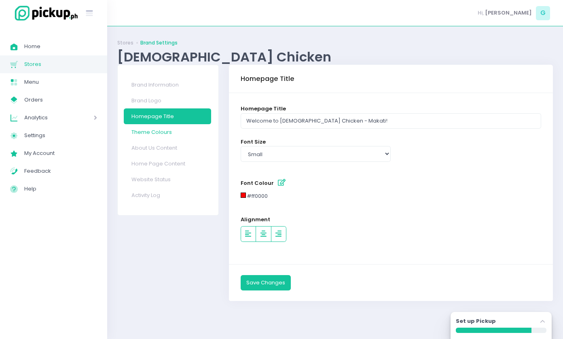
click at [166, 131] on link "Theme Colours" at bounding box center [167, 132] width 87 height 16
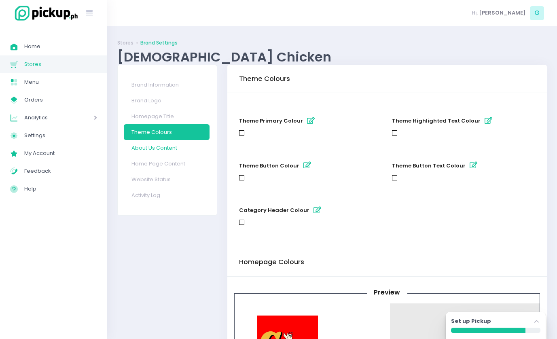
click at [169, 145] on link "About Us Content" at bounding box center [167, 148] width 86 height 16
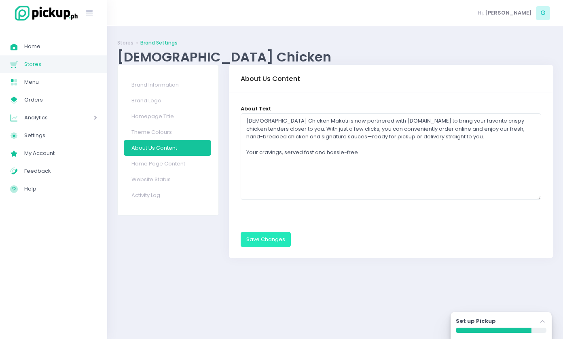
click at [276, 240] on button "Save Changes" at bounding box center [266, 239] width 50 height 15
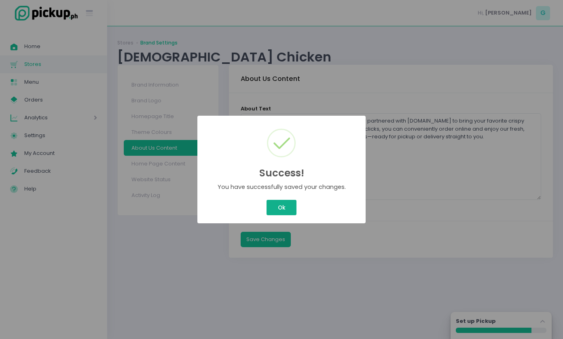
click at [281, 203] on button "Ok" at bounding box center [282, 207] width 30 height 15
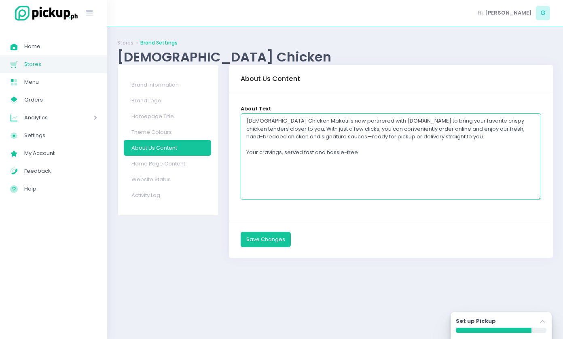
click at [336, 151] on textarea "Chick Chicken Makati is now partnered with Pickup.ph to bring your favorite cri…" at bounding box center [391, 156] width 301 height 87
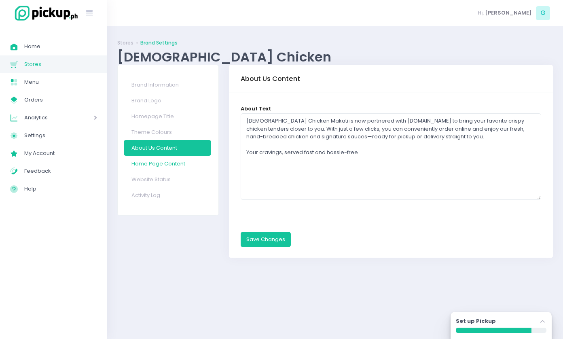
click at [173, 168] on link "Home Page Content" at bounding box center [167, 164] width 87 height 16
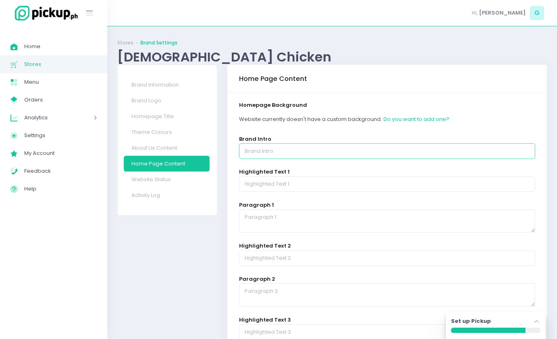
click at [272, 155] on input "text" at bounding box center [387, 150] width 296 height 15
paste input "Chick Chicken Makati is now partnered with Pickup.ph to bring your favorite cri…"
type input "Chick Chicken Makati is now partnered with Pickup.ph to bring your favorite cri…"
type input "C"
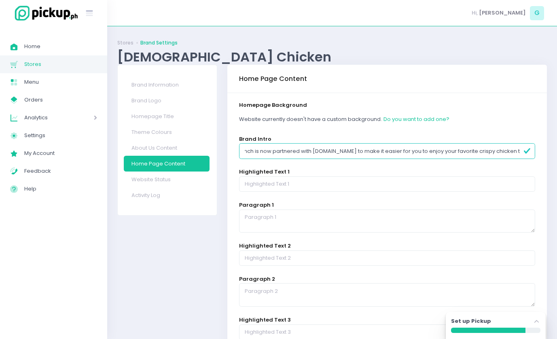
scroll to position [0, 41]
type input "Our Makati branch is now partnered with Pickup.ph to make it easier for you to …"
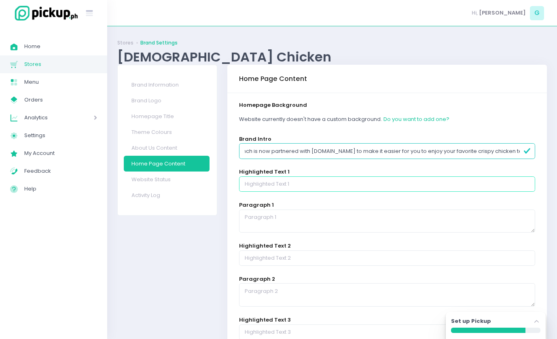
scroll to position [0, 0]
click at [312, 187] on input "F" at bounding box center [387, 183] width 296 height 15
type input "Fresh, hand-breaded chicken cooked with care."
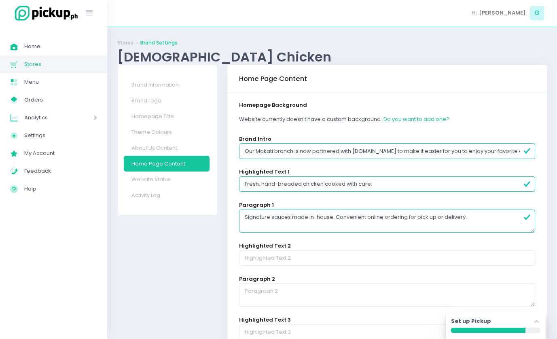
type textarea "Signature sauces made in-house. Convenient online ordering for pick up or deliv…"
click at [391, 185] on input "Fresh, hand-breaded chicken cooked with care." at bounding box center [387, 183] width 296 height 15
paste input "Signature sauces made in-house. Convenient online ordering for pick up or deliv…"
type input "Fresh, hand-breaded chicken cooked with care. Signature sauces made in-house. C…"
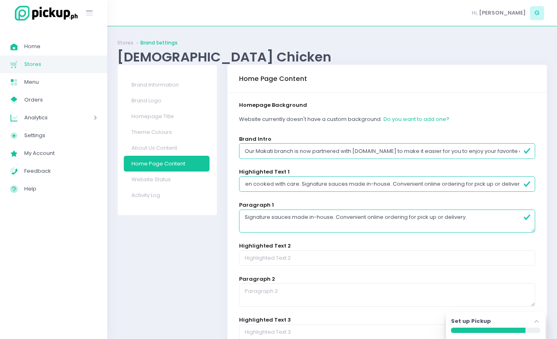
scroll to position [0, 0]
click at [359, 226] on textarea "Signature sauces made in-house. Convenient online ordering for pick up or deliv…" at bounding box center [387, 221] width 296 height 23
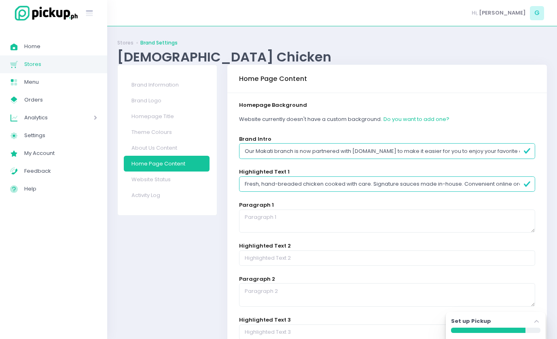
click at [332, 185] on input "Fresh, hand-breaded chicken cooked with care. Signature sauces made in-house. C…" at bounding box center [387, 183] width 296 height 15
click at [341, 181] on input "Fresh, hand-breaded chicken cooked with care. Signature sauces made in-house. C…" at bounding box center [387, 183] width 296 height 15
drag, startPoint x: 246, startPoint y: 183, endPoint x: 170, endPoint y: 188, distance: 76.7
click at [170, 188] on div "Brand Information Brand Logo Homepage Title Theme Colours About Us Content Home…" at bounding box center [333, 310] width 440 height 491
click at [293, 190] on input "Fresh, hand-breaded chicken cooked with care. Signature sauces made in-house. C…" at bounding box center [387, 183] width 296 height 15
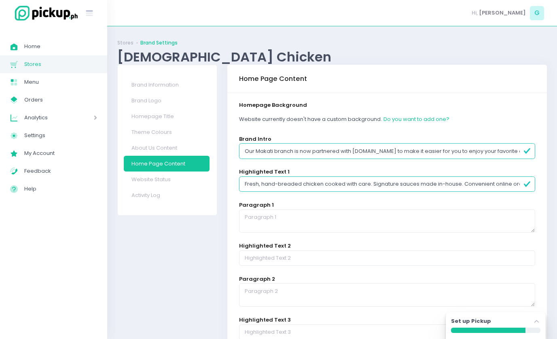
click at [293, 190] on input "Fresh, hand-breaded chicken cooked with care. Signature sauces made in-house. C…" at bounding box center [387, 183] width 296 height 15
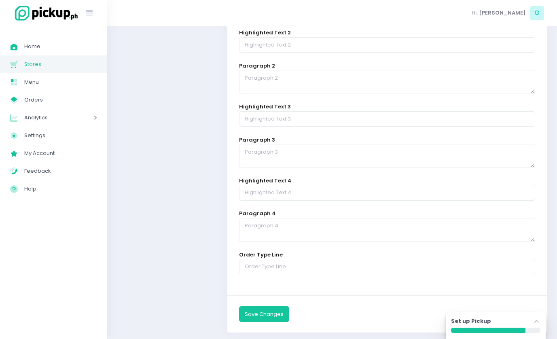
scroll to position [227, 0]
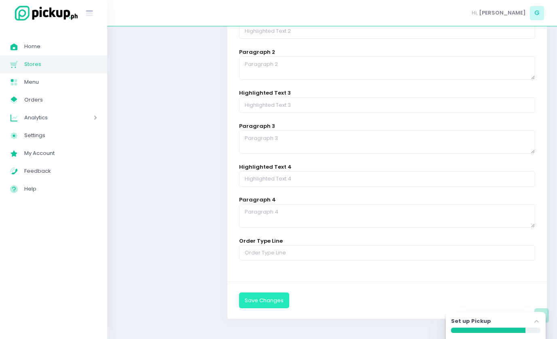
click at [278, 300] on button "Save Changes" at bounding box center [264, 300] width 50 height 15
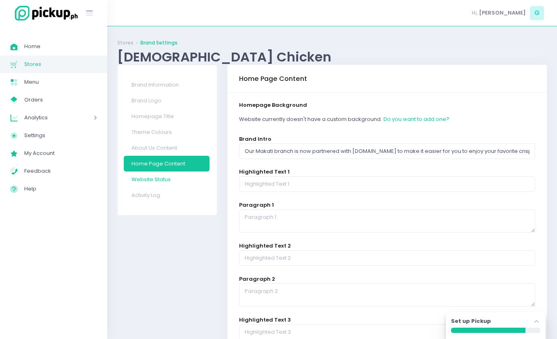
click at [171, 176] on link "Website Status" at bounding box center [167, 180] width 86 height 16
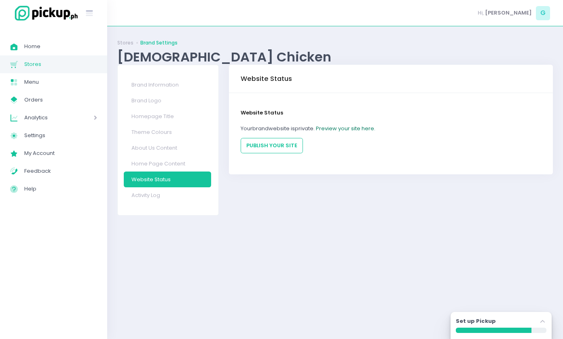
click at [334, 128] on link "Preview your site here." at bounding box center [346, 129] width 60 height 8
click at [162, 120] on link "Homepage Title" at bounding box center [167, 116] width 87 height 16
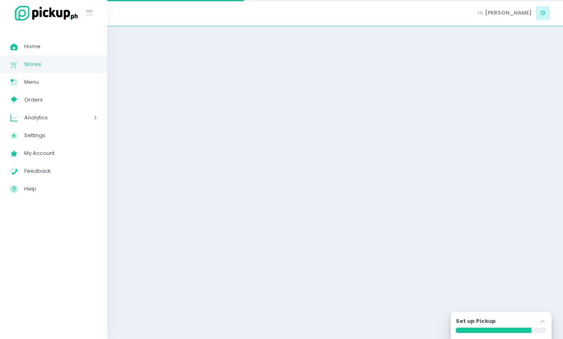
select select "small"
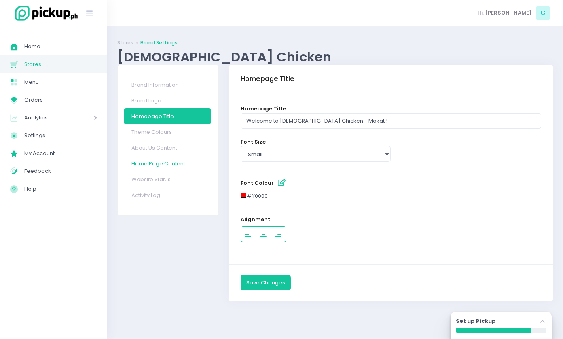
click at [174, 159] on link "Home Page Content" at bounding box center [167, 164] width 87 height 16
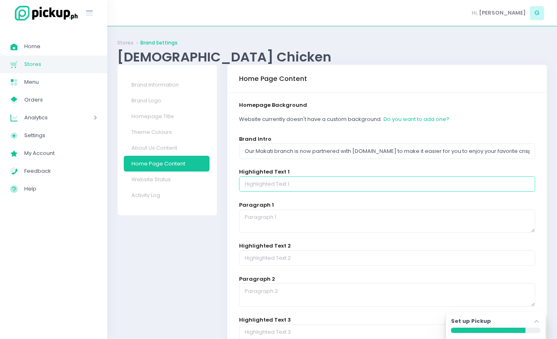
click at [274, 187] on input "text" at bounding box center [387, 183] width 296 height 15
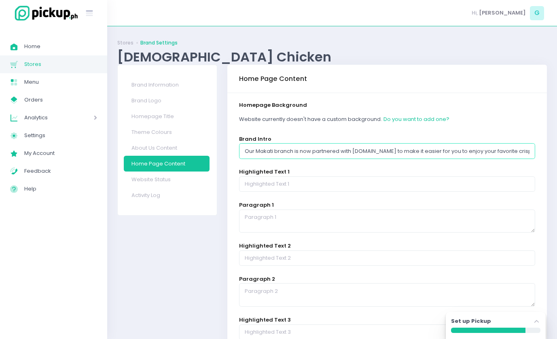
click at [302, 156] on input "Our Makati branch is now partnered with Pickup.ph to make it easier for you to …" at bounding box center [387, 150] width 296 height 15
type input "[DEMOGRAPHIC_DATA] Chicken Makati is now on [DOMAIN_NAME], making it a breeze t…"
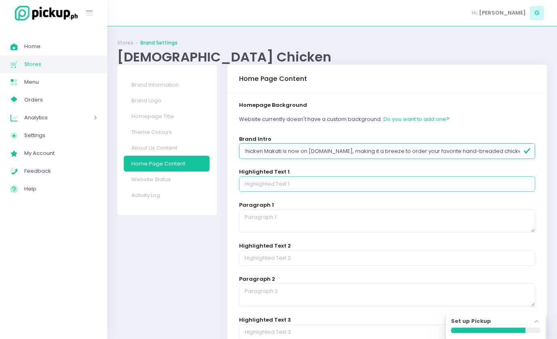
scroll to position [0, 0]
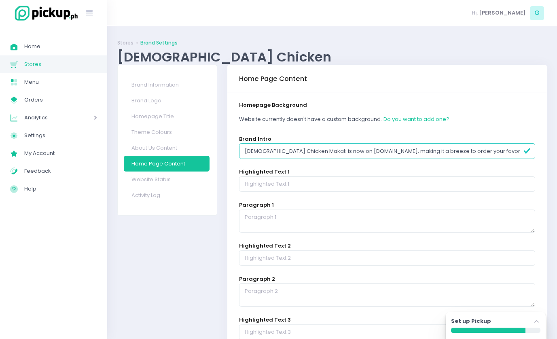
click at [302, 156] on input "[DEMOGRAPHIC_DATA] Chicken Makati is now on [DOMAIN_NAME], making it a breeze t…" at bounding box center [387, 150] width 296 height 15
drag, startPoint x: 325, startPoint y: 151, endPoint x: 581, endPoint y: 138, distance: 256.2
click at [557, 138] on html "Stockholm-icons / General / User Created with Sketch. Stockholm-icons / Text / …" at bounding box center [278, 169] width 557 height 339
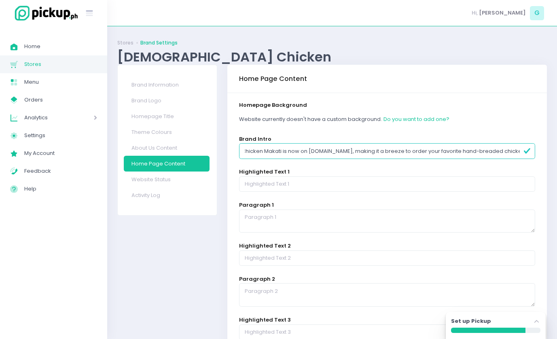
click at [478, 143] on div "Brand Intro Chick Chicken Makati is now on Pickup.ph, making it a breeze to ord…" at bounding box center [387, 147] width 296 height 24
click at [352, 174] on div "Highlighted Text 1" at bounding box center [387, 180] width 296 height 24
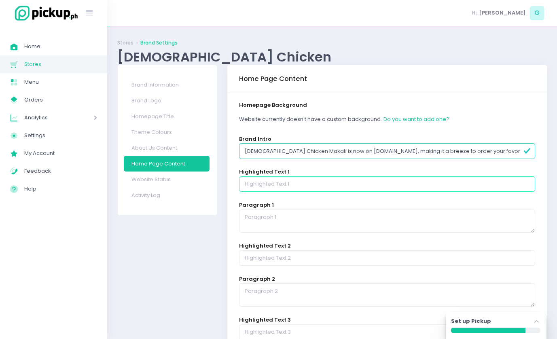
click at [314, 187] on input "text" at bounding box center [387, 183] width 296 height 15
drag, startPoint x: 466, startPoint y: 184, endPoint x: 271, endPoint y: 186, distance: 194.3
click at [271, 186] on input "For Pickup, Pickup.ph notifies you instantly-so you can just swing by and grab …" at bounding box center [387, 183] width 296 height 15
type input "For Pickup"
paste textarea ", Pickup.ph notifies you instantly-so you can just swing by and grab it."
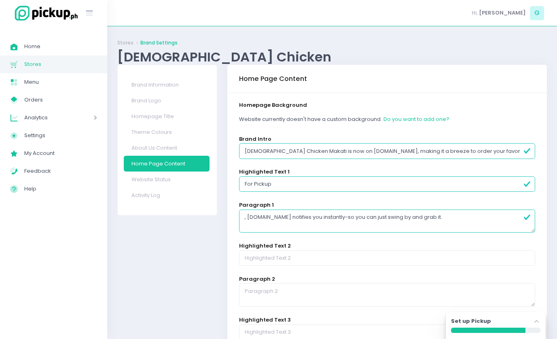
click at [250, 219] on textarea ", Pickup.ph notifies you instantly-so you can just swing by and grab it." at bounding box center [387, 221] width 296 height 23
type textarea "[DOMAIN_NAME] notifies you instantly-so you can just swing by and grab it."
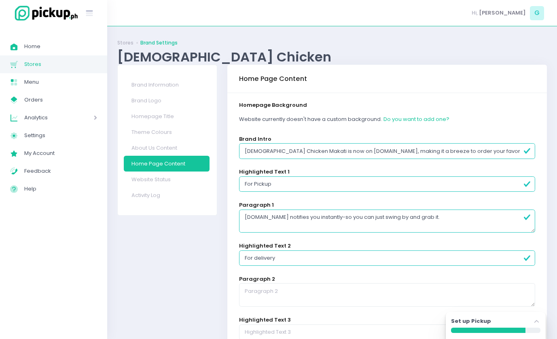
type input "For delivery"
click at [257, 184] on input "For Pickup" at bounding box center [387, 183] width 296 height 15
type input "For Pickup"
click at [260, 259] on input "For delivery" at bounding box center [387, 258] width 296 height 15
type input "For Delivery"
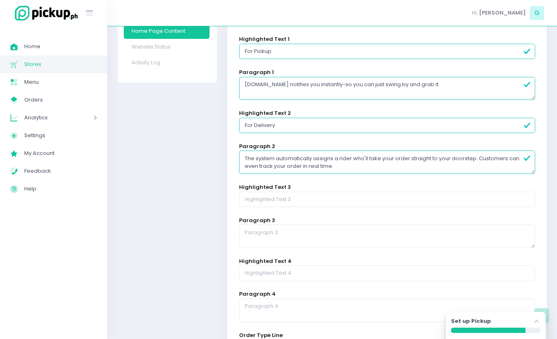
scroll to position [132, 0]
click at [277, 167] on textarea "The system automatically assigns a rider who'll take your order straight to you…" at bounding box center [387, 162] width 296 height 23
click at [279, 168] on textarea "The system automatically assigns a rider who'll take your order straight to you…" at bounding box center [387, 162] width 296 height 23
type textarea "The system automatically assigns a rider who'll take your order straight to you…"
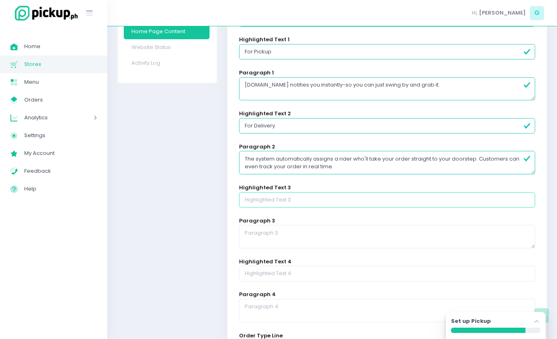
click at [310, 198] on input "text" at bounding box center [387, 199] width 296 height 15
type input "IMPORTANT NOTE:"
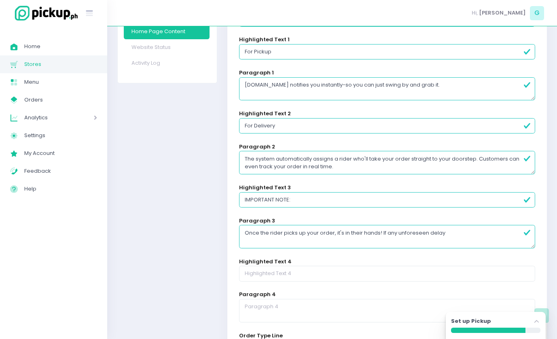
click at [467, 235] on textarea "Once the rider picks up your order, it's in their hands! If any unforeseen delay" at bounding box center [387, 236] width 296 height 23
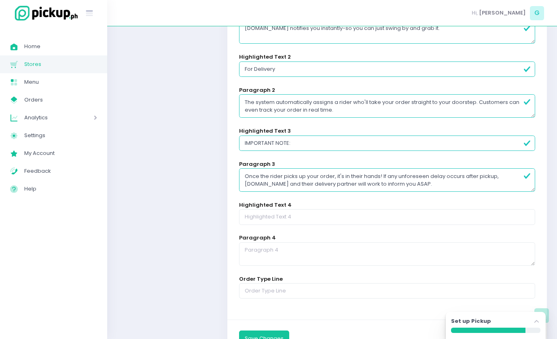
scroll to position [227, 0]
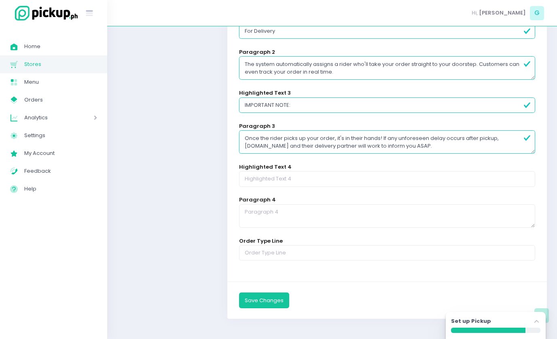
type textarea "Once the rider picks up your order, it's in their hands! If any unforeseen dela…"
click at [325, 259] on input "text" at bounding box center [387, 252] width 296 height 15
click at [274, 300] on button "Save Changes" at bounding box center [264, 300] width 50 height 15
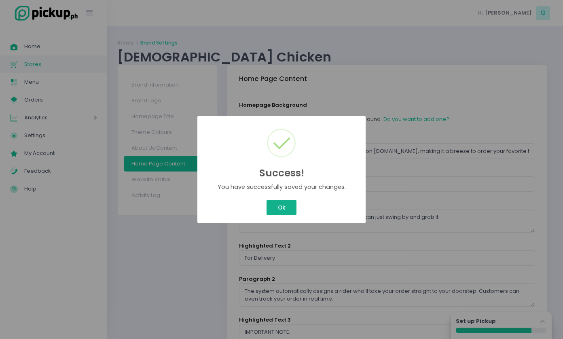
click at [273, 211] on button "Ok" at bounding box center [282, 207] width 30 height 15
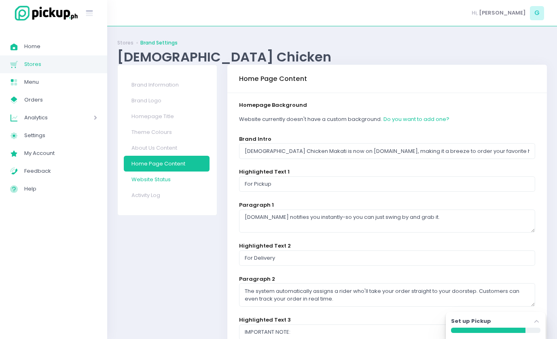
click at [157, 180] on link "Website Status" at bounding box center [167, 180] width 86 height 16
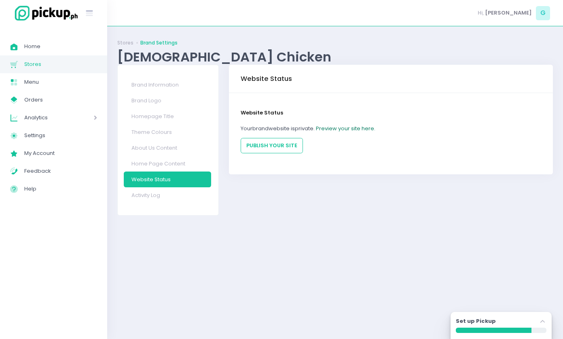
click at [356, 127] on link "Preview your site here." at bounding box center [346, 129] width 60 height 8
click at [165, 162] on link "Home Page Content" at bounding box center [167, 164] width 87 height 16
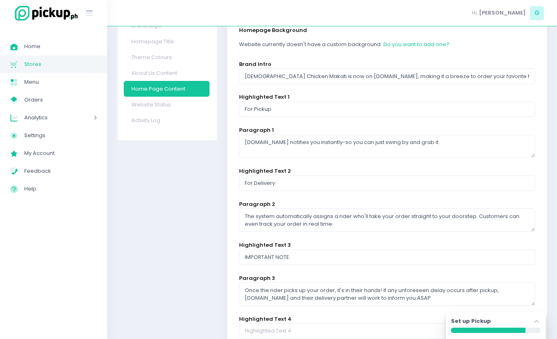
scroll to position [75, 0]
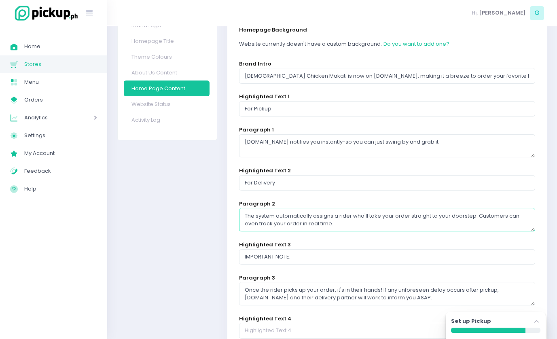
click at [280, 225] on textarea "The system automatically assigns a rider who'll take your order straight to you…" at bounding box center [387, 219] width 296 height 23
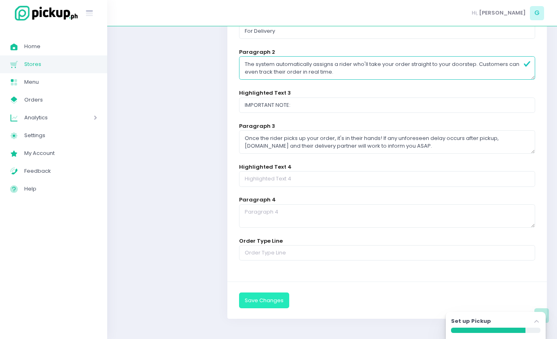
type textarea "The system automatically assigns a rider who'll take your order straight to you…"
click at [267, 298] on button "Save Changes" at bounding box center [264, 300] width 50 height 15
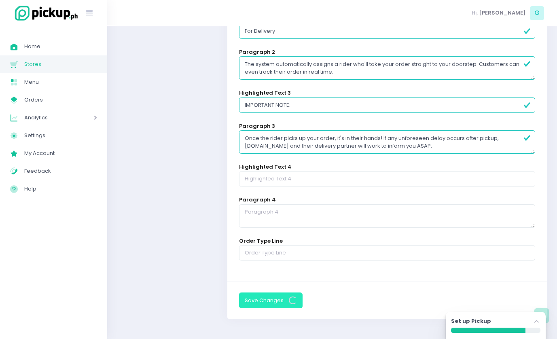
scroll to position [0, 0]
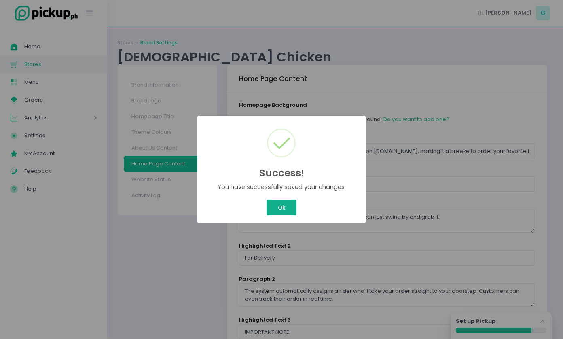
click at [281, 206] on button "Ok" at bounding box center [282, 207] width 30 height 15
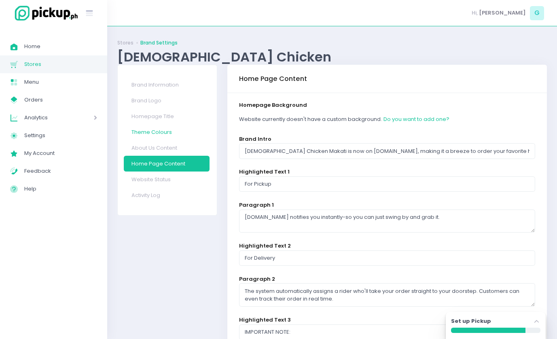
click at [166, 134] on link "Theme Colours" at bounding box center [167, 132] width 86 height 16
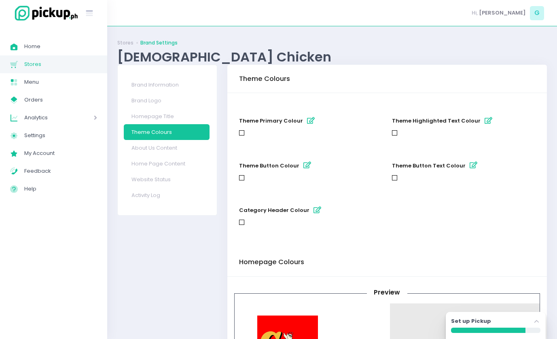
click at [485, 121] on icon "button" at bounding box center [489, 120] width 8 height 7
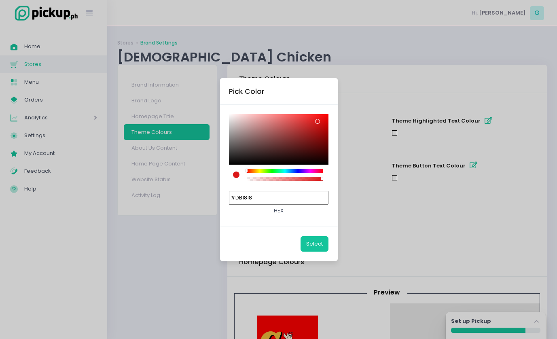
drag, startPoint x: 318, startPoint y: 121, endPoint x: 368, endPoint y: 81, distance: 64.5
click at [368, 81] on div "Pick Color #DB1818 hex Select" at bounding box center [278, 169] width 557 height 339
type input "#FF0000"
click at [316, 246] on button "Select" at bounding box center [315, 243] width 28 height 15
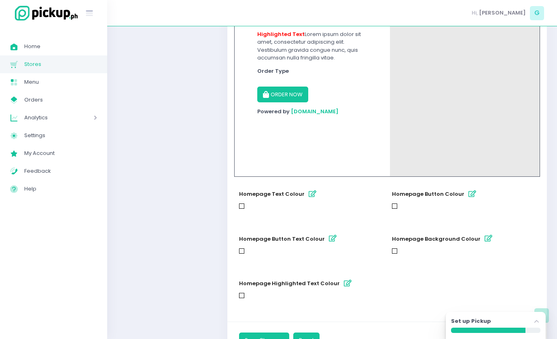
scroll to position [404, 0]
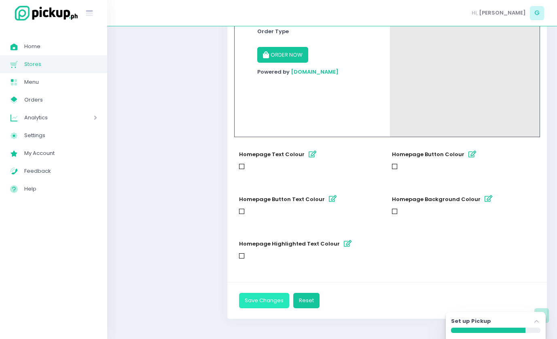
click at [268, 304] on button "Save Changes" at bounding box center [264, 300] width 50 height 15
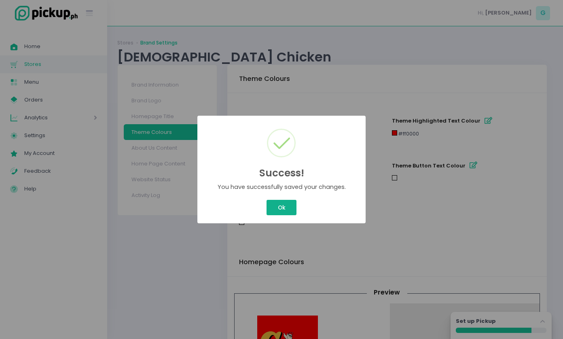
click at [286, 210] on button "Ok" at bounding box center [282, 207] width 30 height 15
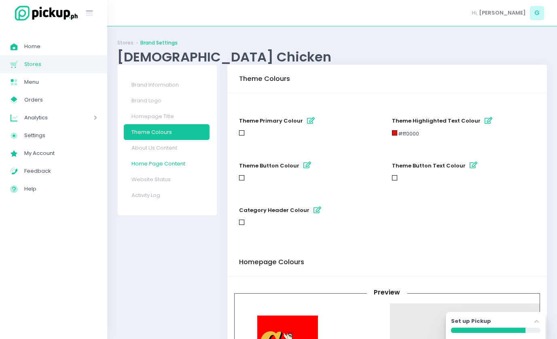
scroll to position [404, 0]
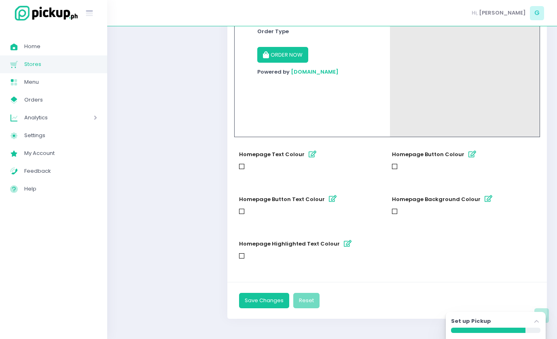
click at [469, 156] on icon "button" at bounding box center [473, 154] width 8 height 7
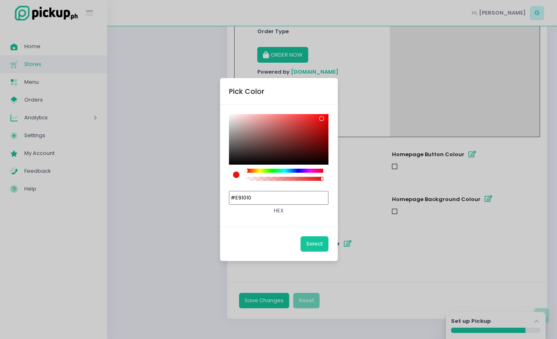
type input "#FF0000"
drag, startPoint x: 322, startPoint y: 119, endPoint x: 336, endPoint y: 113, distance: 14.7
click at [336, 113] on div "#FF0000 hex" at bounding box center [279, 166] width 118 height 122
click at [311, 246] on button "Select" at bounding box center [315, 243] width 28 height 15
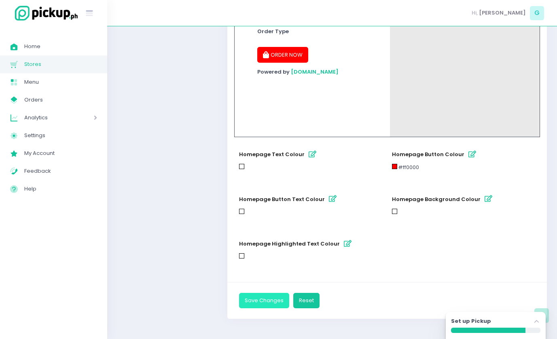
click at [267, 299] on button "Save Changes" at bounding box center [264, 300] width 50 height 15
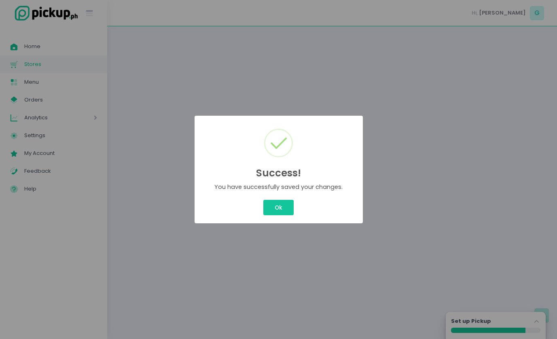
scroll to position [0, 0]
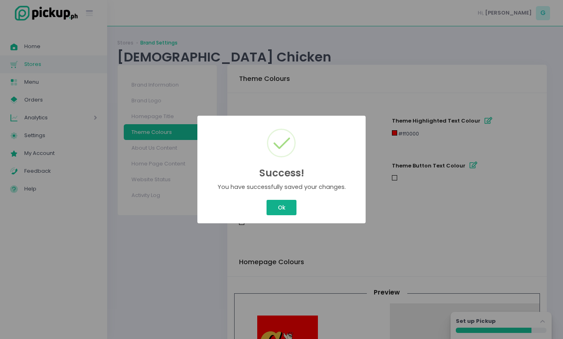
click at [291, 210] on button "Ok" at bounding box center [282, 207] width 30 height 15
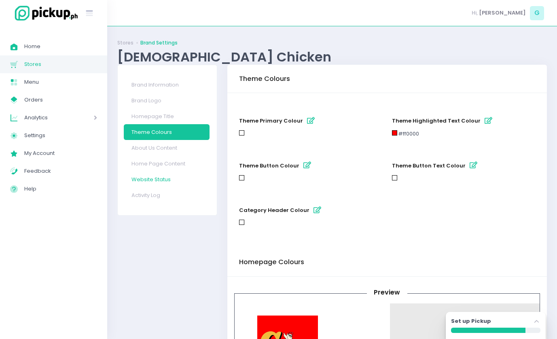
click at [172, 178] on link "Website Status" at bounding box center [167, 180] width 86 height 16
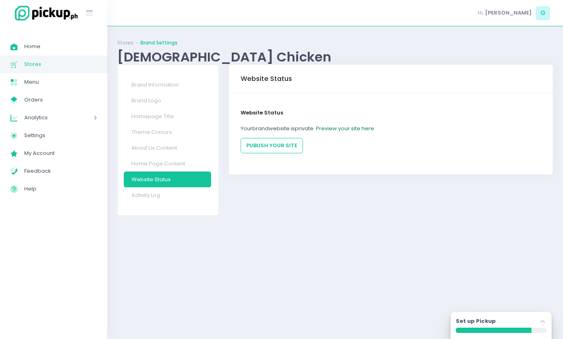
click at [331, 127] on link "Preview your site here." at bounding box center [346, 129] width 60 height 8
click at [149, 94] on link "Brand Logo" at bounding box center [167, 101] width 87 height 16
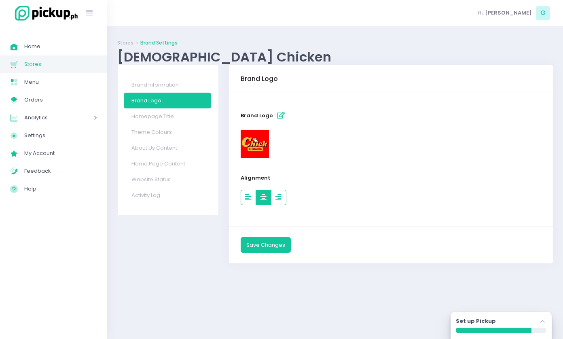
click at [262, 197] on icon "button" at bounding box center [264, 197] width 6 height 7
click at [270, 242] on button "Save Changes" at bounding box center [266, 244] width 50 height 15
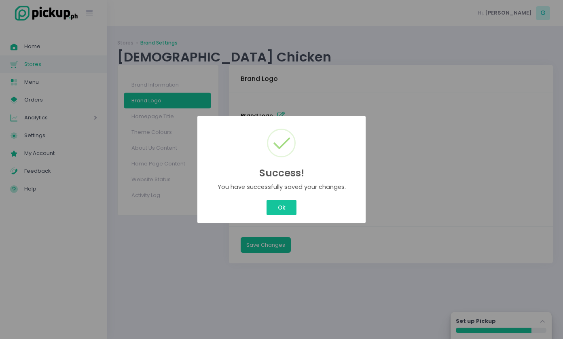
click at [298, 198] on div "Ok Cancel" at bounding box center [281, 207] width 155 height 19
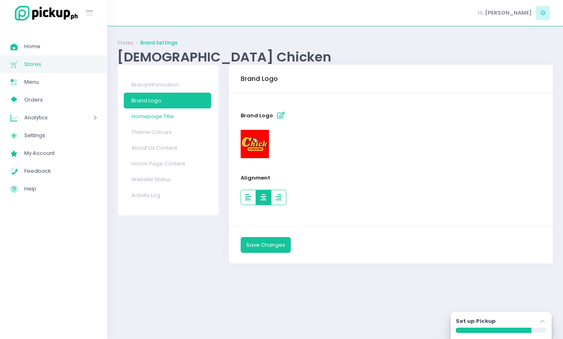
click at [173, 117] on link "Homepage Title" at bounding box center [167, 116] width 87 height 16
select select "small"
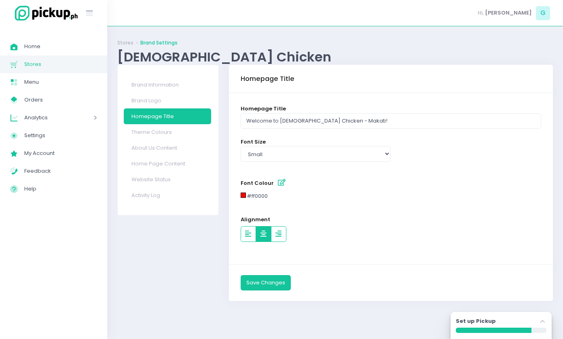
click at [257, 235] on button "button" at bounding box center [263, 233] width 15 height 15
click at [269, 282] on button "Save Changes" at bounding box center [266, 282] width 50 height 15
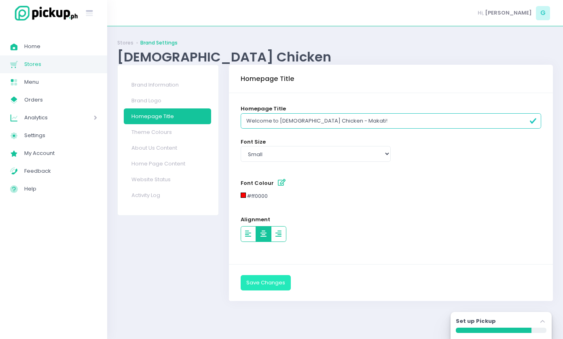
select select "small"
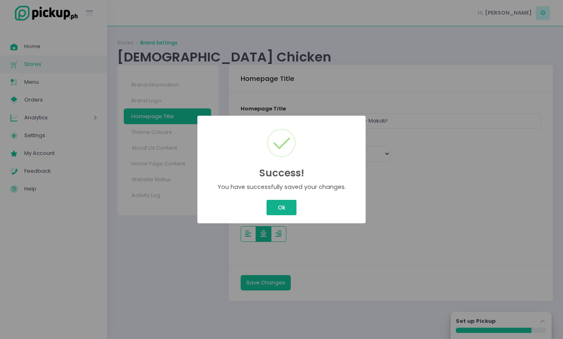
click at [280, 212] on button "Ok" at bounding box center [282, 207] width 30 height 15
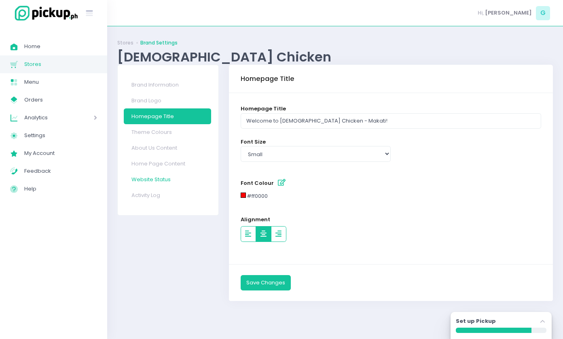
click at [163, 181] on link "Website Status" at bounding box center [167, 180] width 87 height 16
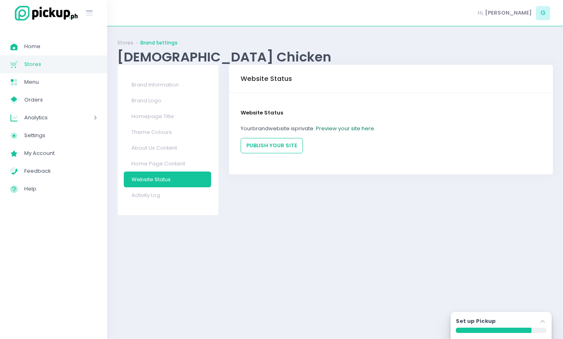
click at [346, 126] on link "Preview your site here." at bounding box center [346, 129] width 60 height 8
click at [155, 102] on link "Brand Logo" at bounding box center [167, 101] width 87 height 16
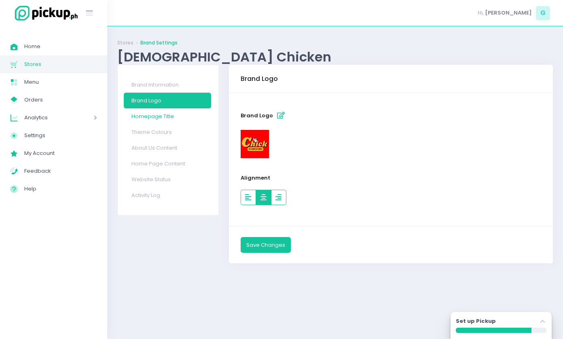
click at [172, 117] on link "Homepage Title" at bounding box center [167, 116] width 87 height 16
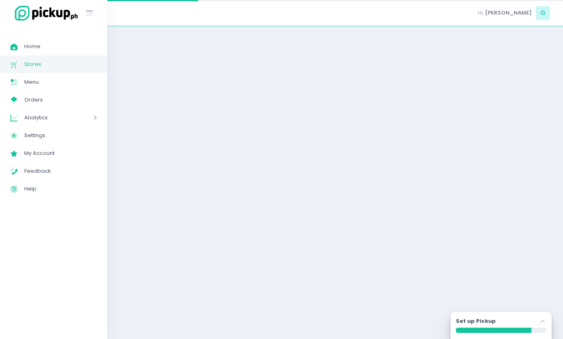
select select "small"
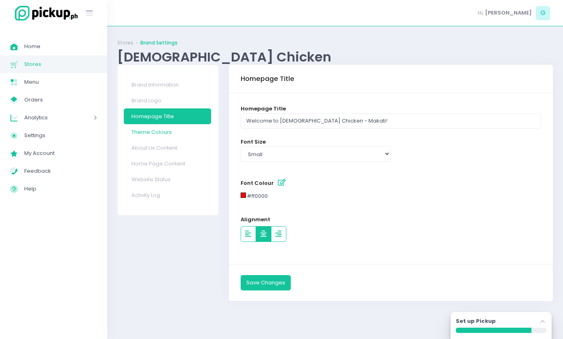
click at [161, 129] on link "Theme Colours" at bounding box center [167, 132] width 87 height 16
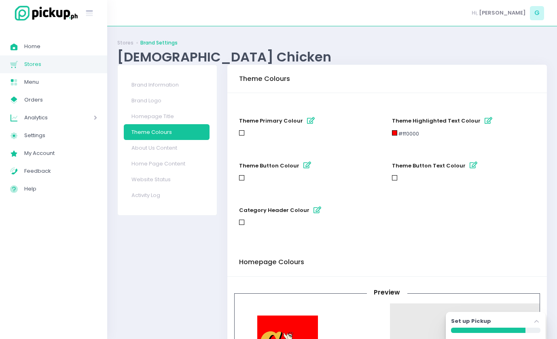
scroll to position [206, 0]
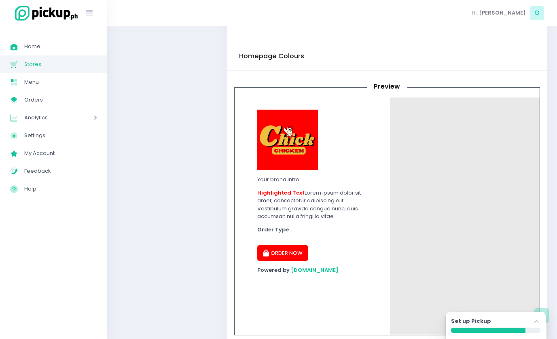
click at [432, 204] on div "Your brand intro Highlighted Text Lorem ipsum dolor sit amet, consectetur adipi…" at bounding box center [388, 217] width 306 height 238
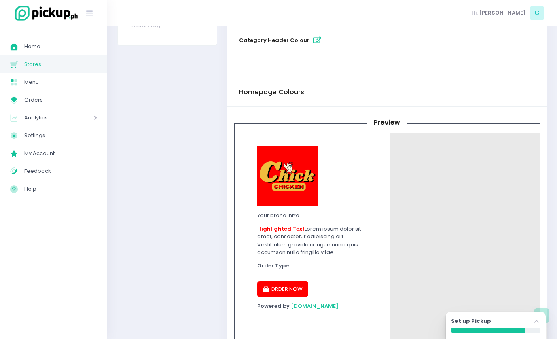
scroll to position [0, 0]
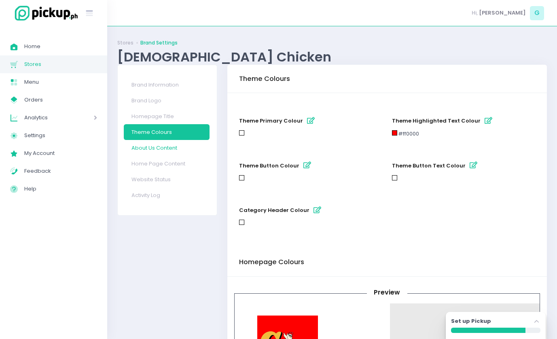
click at [164, 143] on link "About Us Content" at bounding box center [167, 148] width 86 height 16
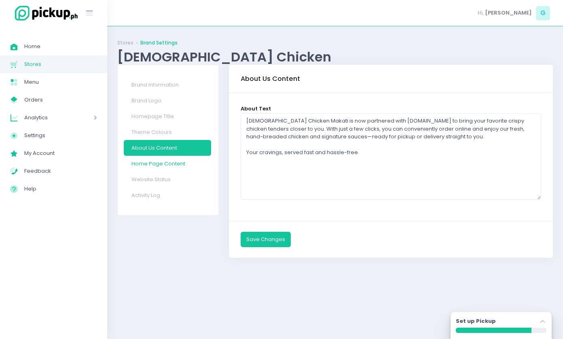
click at [177, 161] on link "Home Page Content" at bounding box center [167, 164] width 87 height 16
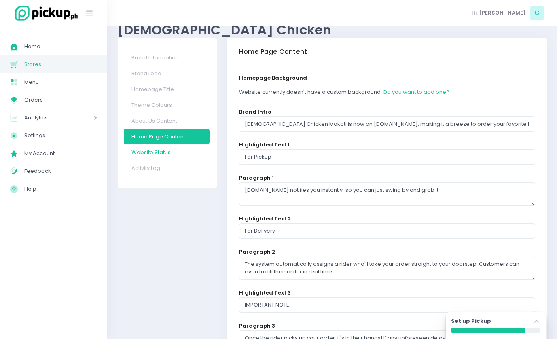
scroll to position [7, 0]
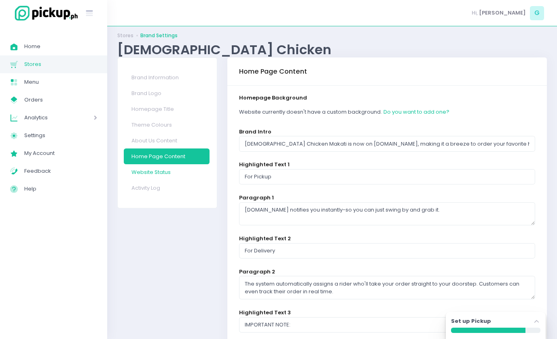
click at [159, 171] on link "Website Status" at bounding box center [167, 172] width 86 height 16
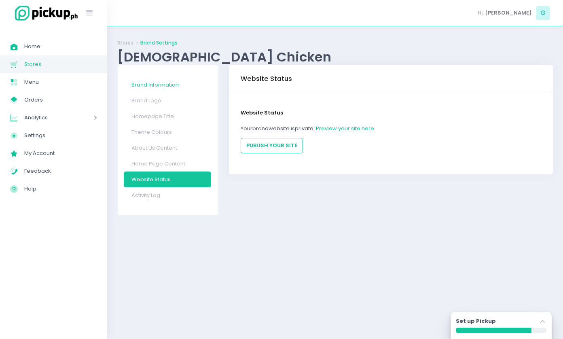
click at [158, 86] on link "Brand Information" at bounding box center [167, 85] width 87 height 16
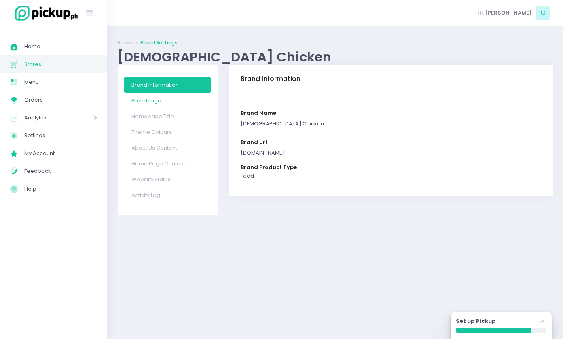
click at [155, 102] on link "Brand Logo" at bounding box center [167, 101] width 87 height 16
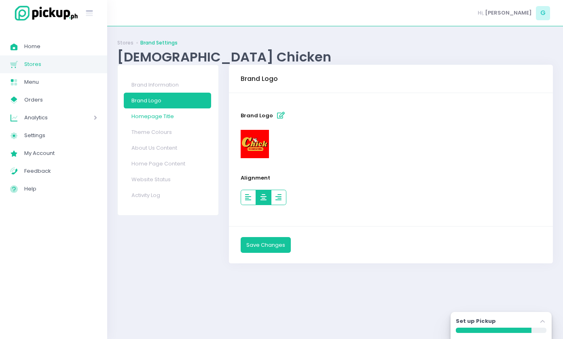
click at [170, 119] on link "Homepage Title" at bounding box center [167, 116] width 87 height 16
select select "small"
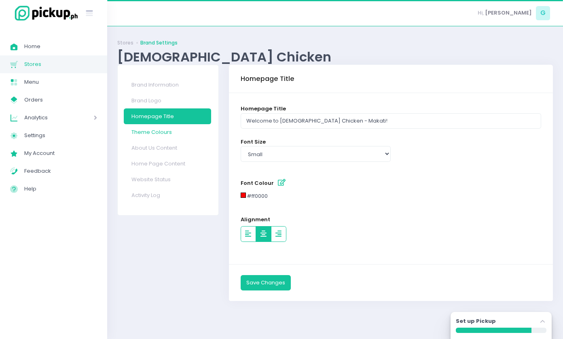
click at [162, 137] on link "Theme Colours" at bounding box center [167, 132] width 87 height 16
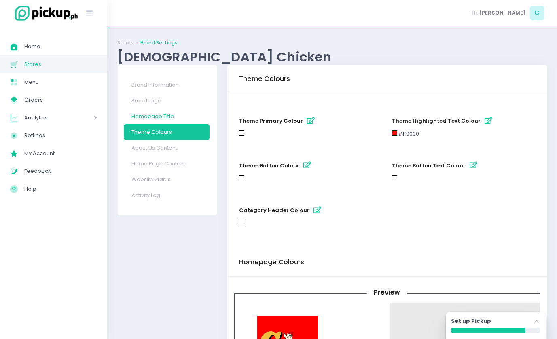
click at [168, 119] on link "Homepage Title" at bounding box center [167, 116] width 86 height 16
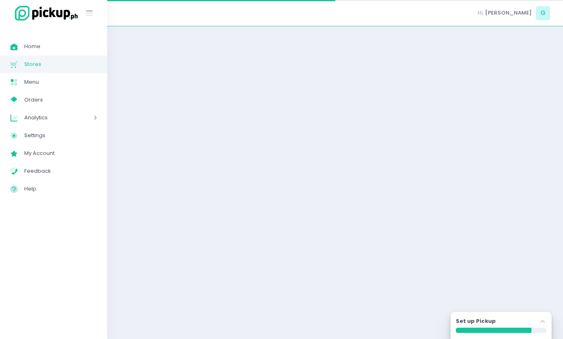
select select "small"
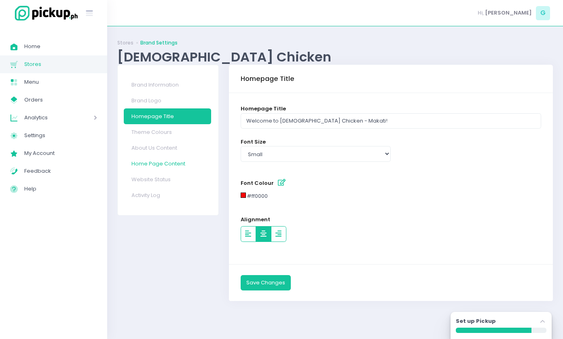
click at [167, 160] on link "Home Page Content" at bounding box center [167, 164] width 87 height 16
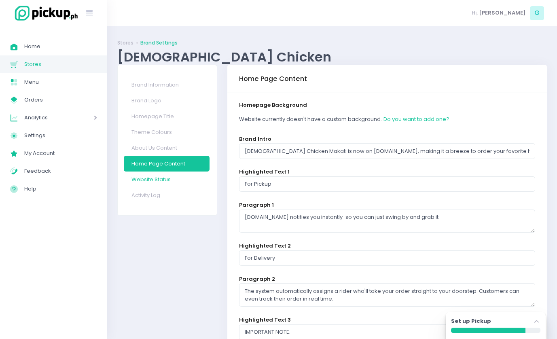
click at [165, 176] on link "Website Status" at bounding box center [167, 180] width 86 height 16
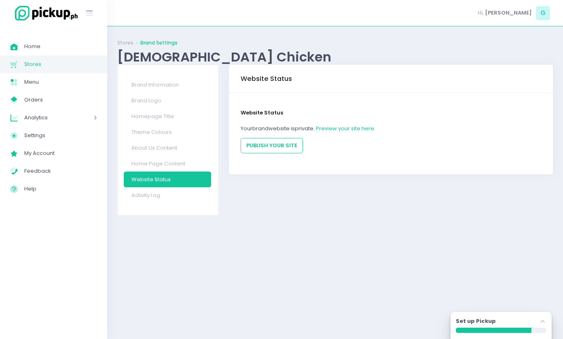
click at [146, 204] on div "Brand Information Brand Logo Homepage Title Theme Colours About Us Content Home…" at bounding box center [168, 140] width 101 height 150
click at [154, 196] on link "Activity Log" at bounding box center [167, 195] width 87 height 16
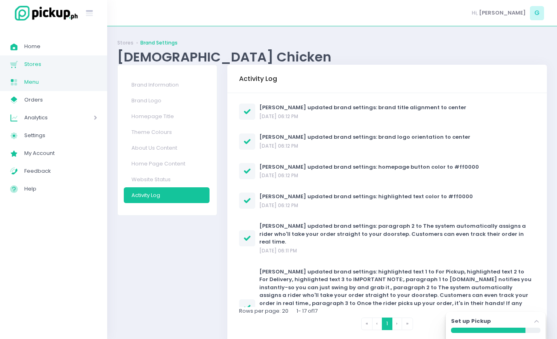
click at [46, 81] on span "Menu" at bounding box center [60, 82] width 73 height 11
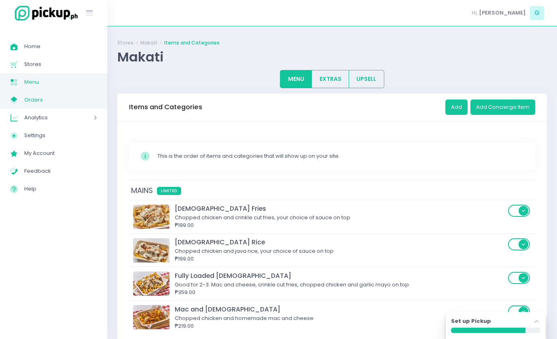
click at [53, 97] on span "Orders" at bounding box center [60, 100] width 73 height 11
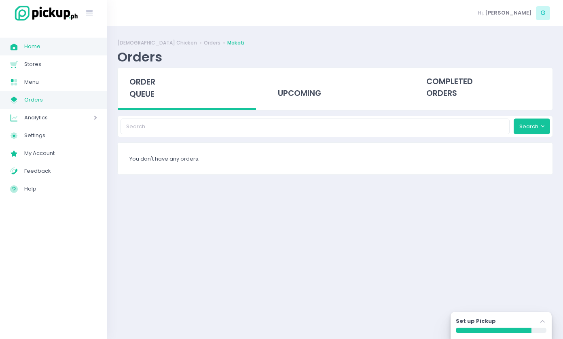
click at [52, 51] on span "Home" at bounding box center [60, 46] width 73 height 11
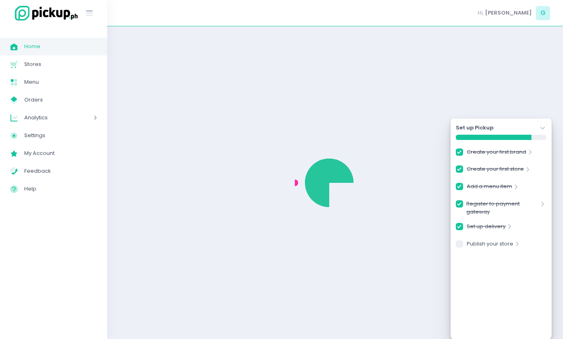
checkbox input "true"
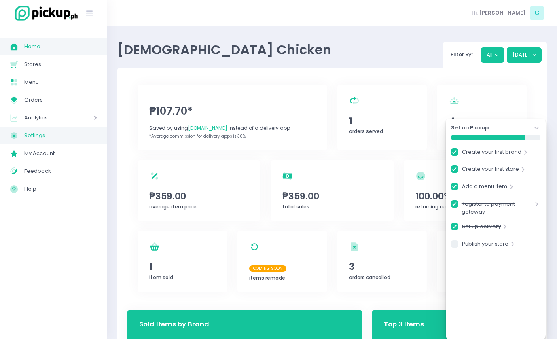
click at [60, 138] on span "Settings" at bounding box center [60, 135] width 73 height 11
checkbox input "true"
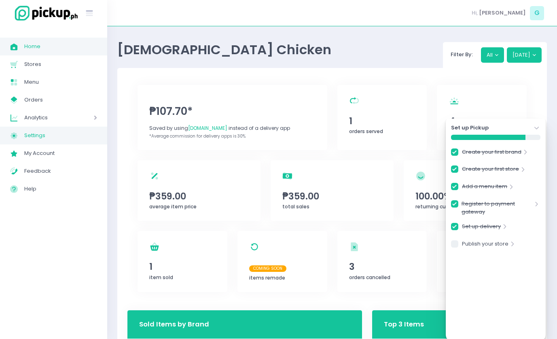
checkbox input "true"
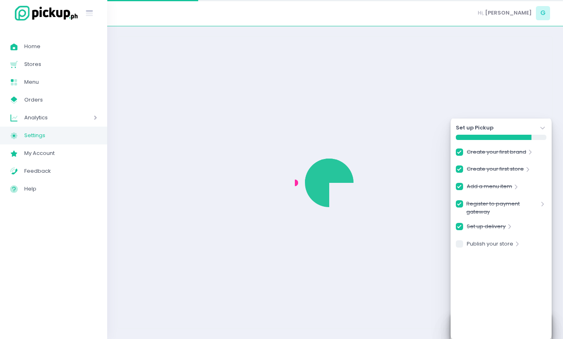
checkbox input "true"
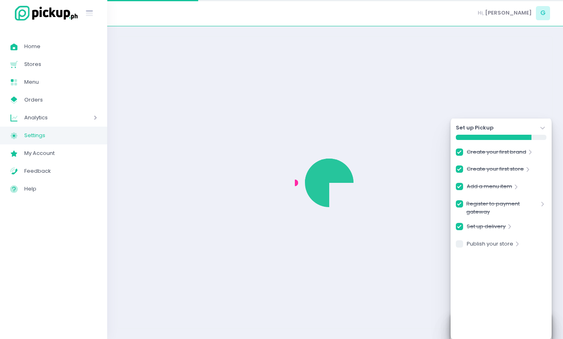
select select "active"
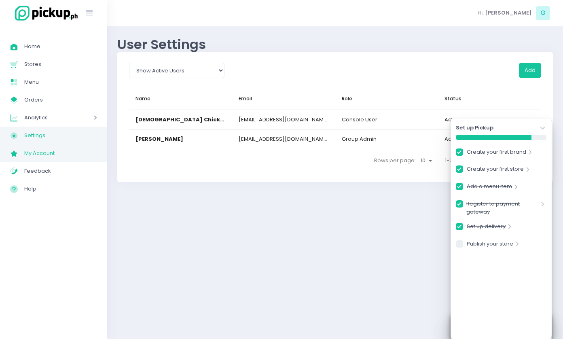
click at [58, 154] on span "My Account" at bounding box center [60, 153] width 73 height 11
checkbox input "true"
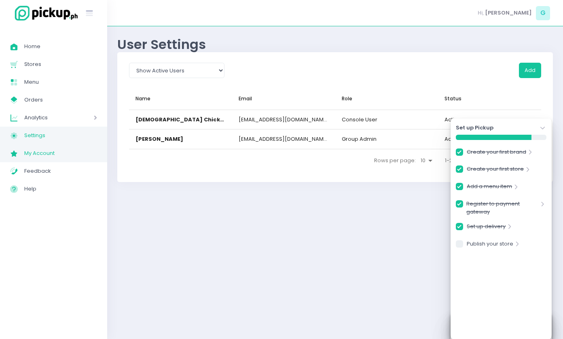
checkbox input "true"
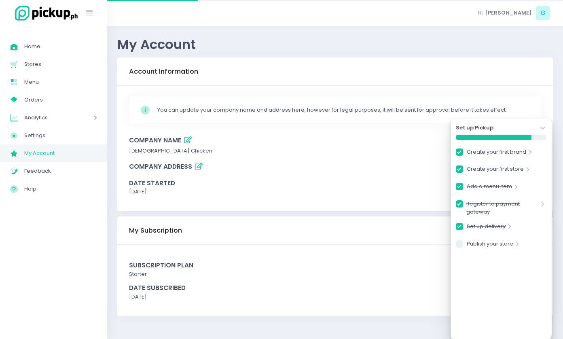
checkbox input "true"
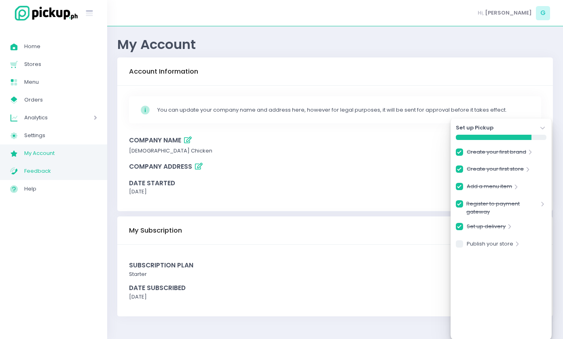
click at [60, 169] on span "Feedback" at bounding box center [60, 171] width 73 height 11
checkbox input "true"
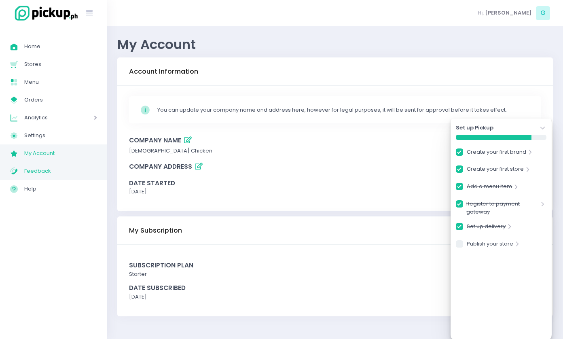
checkbox input "true"
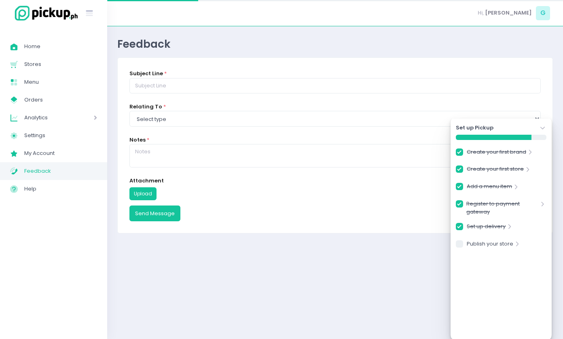
checkbox input "true"
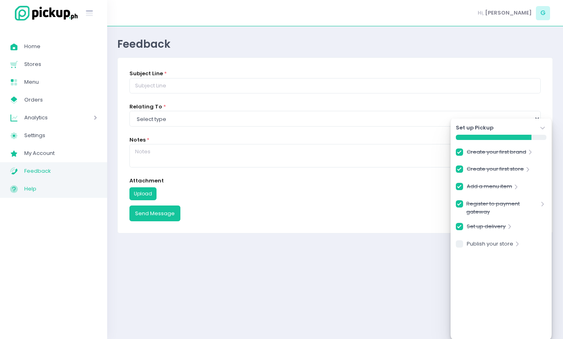
click at [68, 192] on span "Help" at bounding box center [60, 189] width 73 height 11
checkbox input "true"
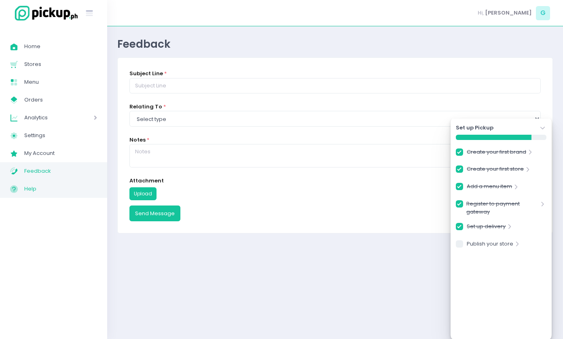
checkbox input "true"
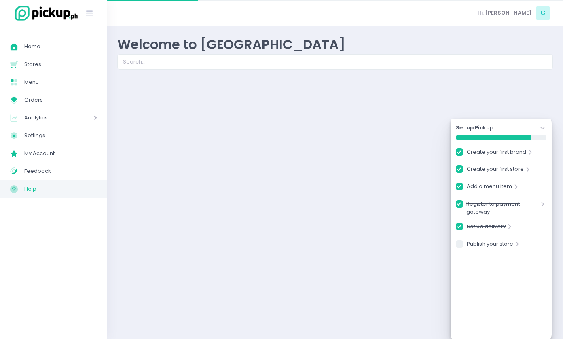
checkbox input "true"
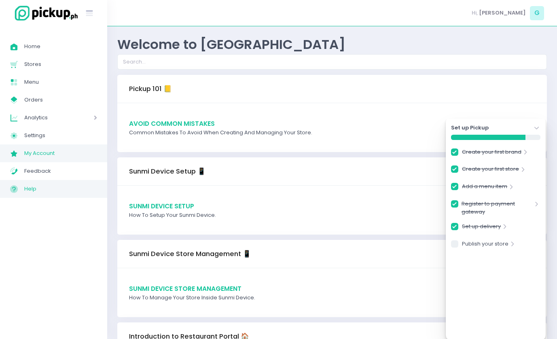
click at [64, 152] on span "My Account" at bounding box center [60, 153] width 73 height 11
checkbox input "true"
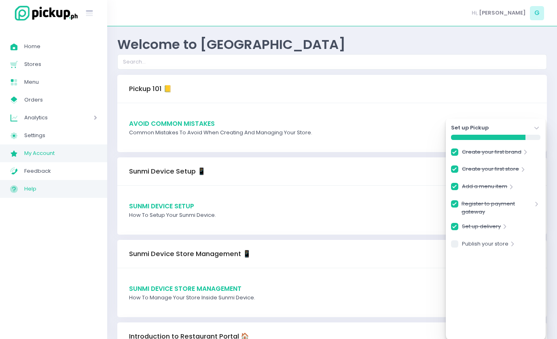
checkbox input "true"
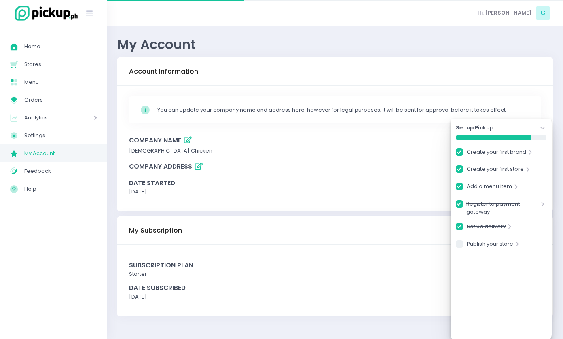
checkbox input "true"
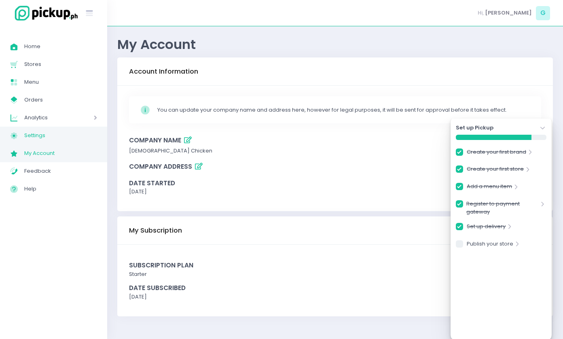
click at [50, 134] on span "Settings" at bounding box center [60, 135] width 73 height 11
checkbox input "true"
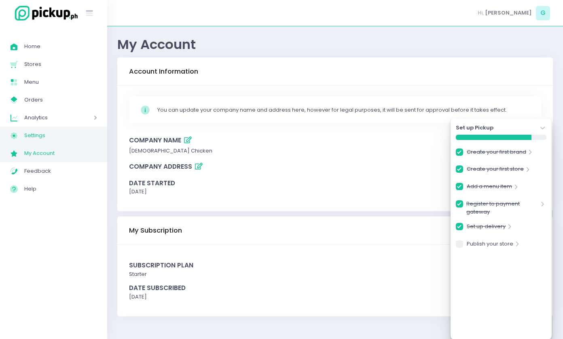
checkbox input "true"
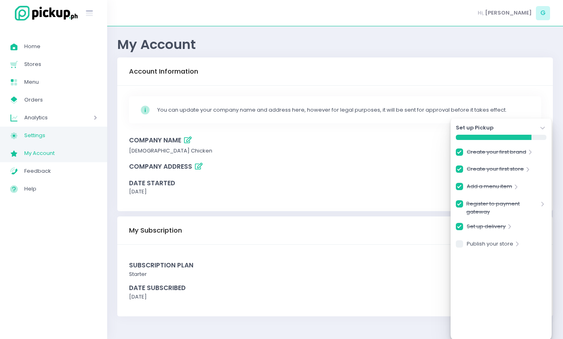
checkbox input "true"
select select "active"
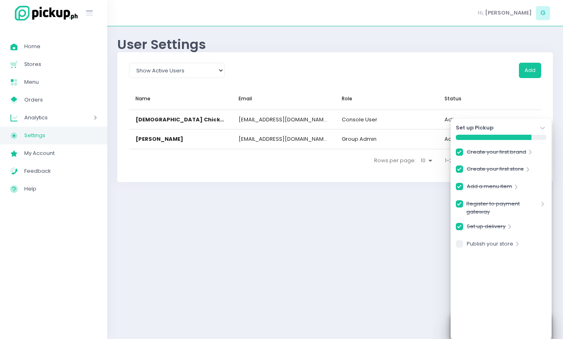
click at [54, 124] on div "Analytics Created with Sketch. Analytics" at bounding box center [53, 118] width 107 height 18
drag, startPoint x: 54, startPoint y: 124, endPoint x: 52, endPoint y: 135, distance: 10.7
click at [52, 135] on ul "Home Created with Sketch. Home Stores Created with Sketch. Stores Menu Created …" at bounding box center [53, 127] width 107 height 190
drag, startPoint x: 52, startPoint y: 135, endPoint x: 59, endPoint y: 136, distance: 7.5
click at [59, 136] on span "Sales Analytics" at bounding box center [64, 135] width 66 height 11
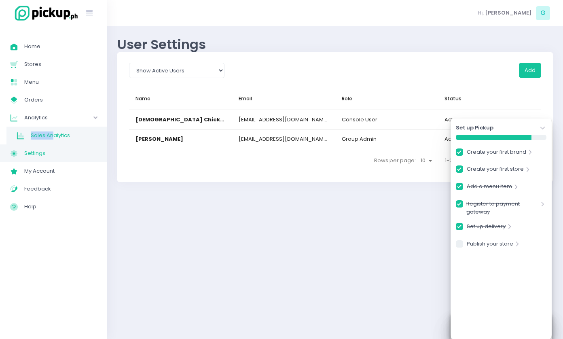
checkbox input "true"
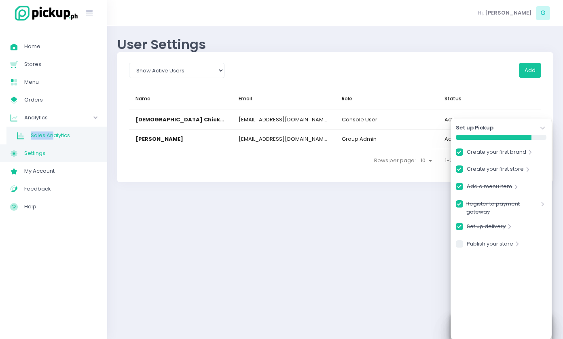
checkbox input "true"
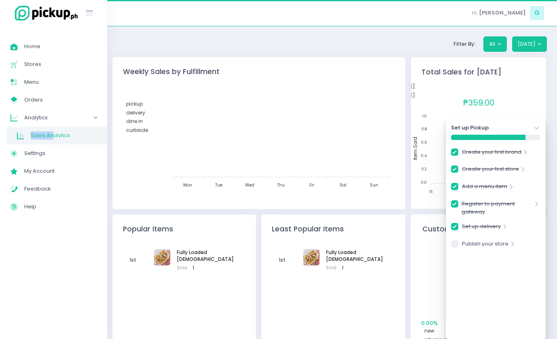
click at [59, 136] on span "Sales Analytics" at bounding box center [64, 135] width 66 height 11
checkbox input "true"
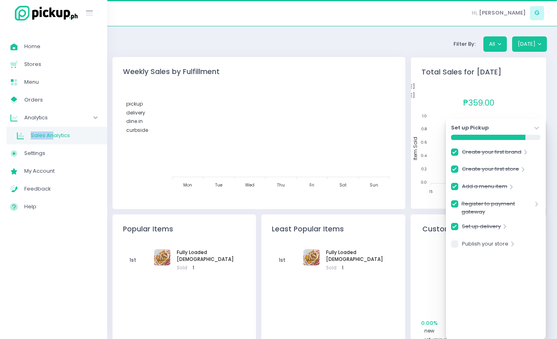
checkbox input "true"
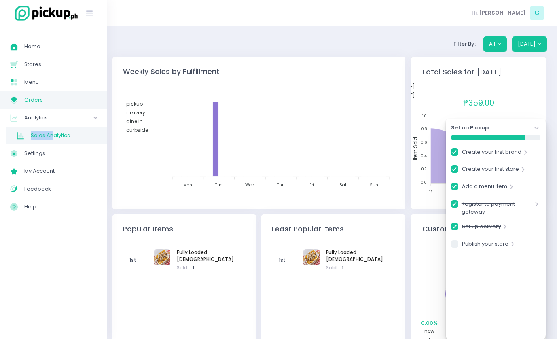
drag, startPoint x: 59, startPoint y: 136, endPoint x: 37, endPoint y: 102, distance: 40.8
click at [37, 102] on span "Orders" at bounding box center [60, 100] width 73 height 11
checkbox input "true"
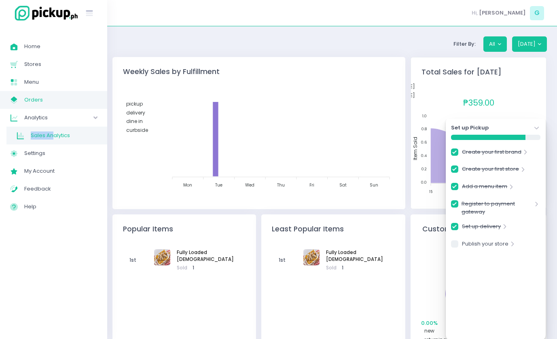
checkbox input "true"
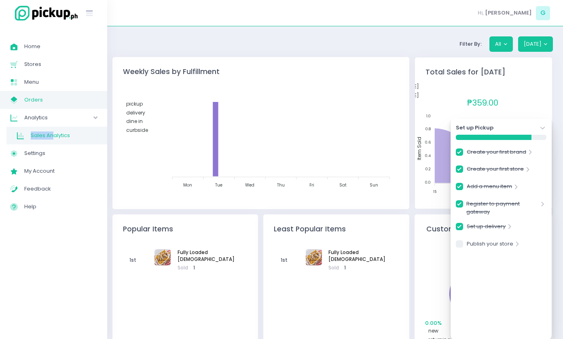
checkbox input "true"
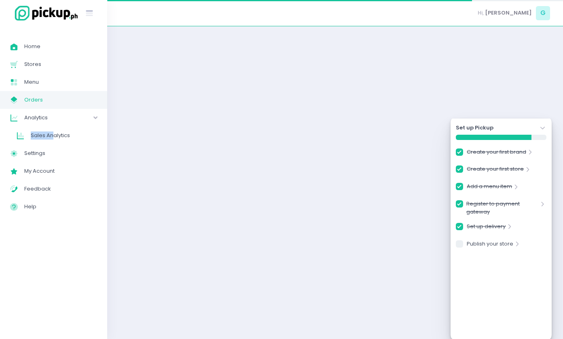
checkbox input "true"
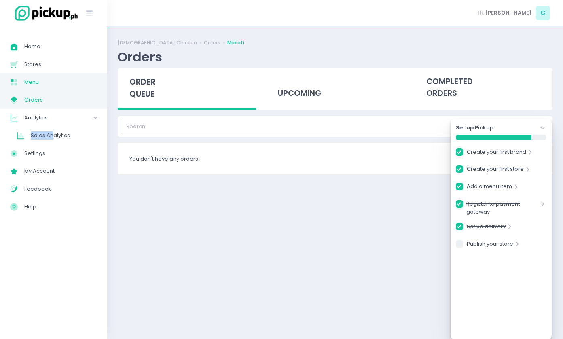
click at [47, 80] on span "Menu" at bounding box center [60, 82] width 73 height 11
checkbox input "true"
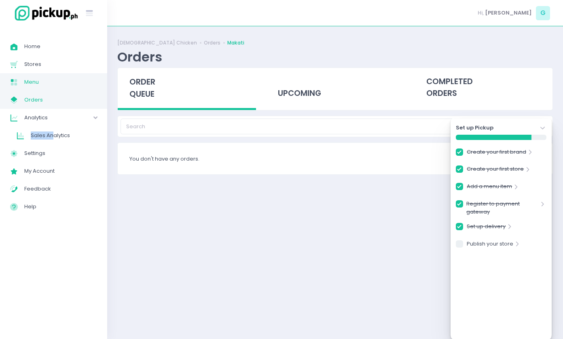
checkbox input "true"
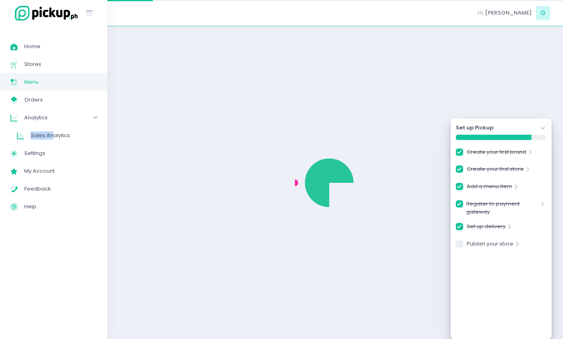
checkbox input "true"
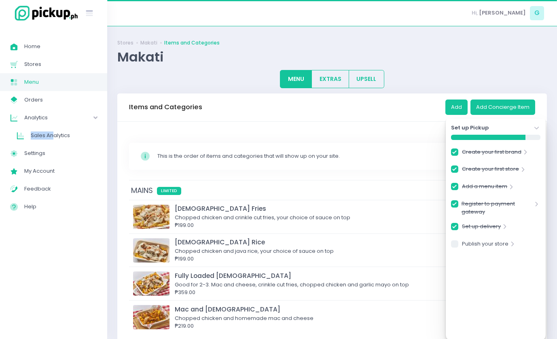
checkbox input "true"
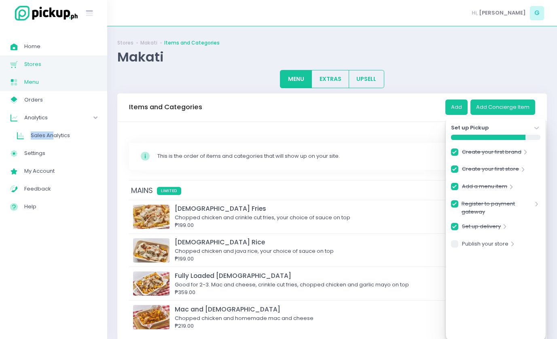
click at [49, 60] on span "Stores" at bounding box center [60, 64] width 73 height 11
checkbox input "true"
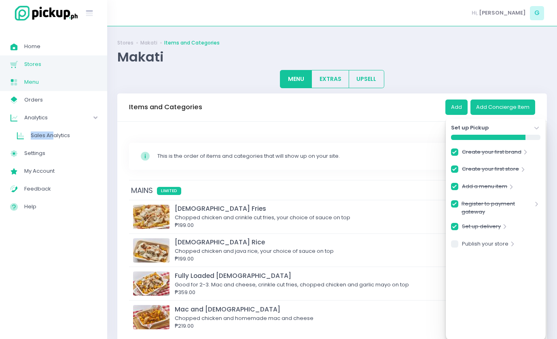
checkbox input "true"
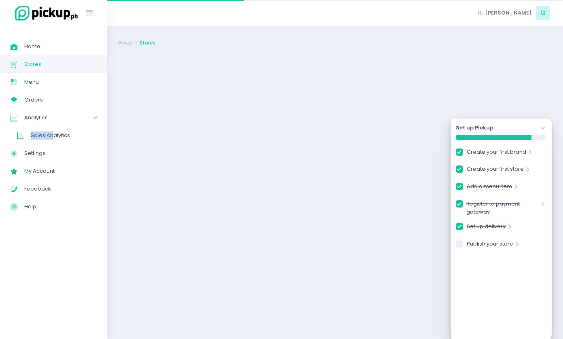
checkbox input "true"
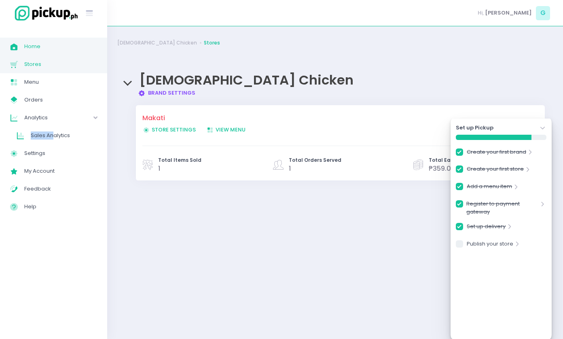
click at [55, 49] on span "Home" at bounding box center [60, 46] width 73 height 11
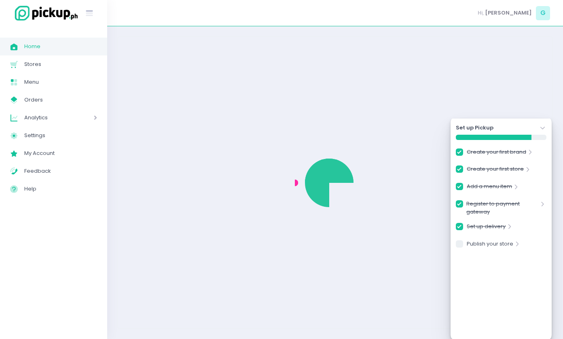
checkbox input "true"
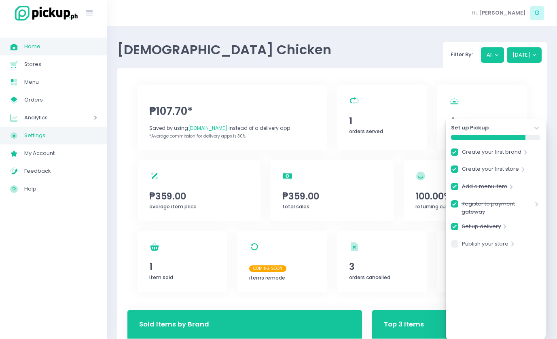
click at [35, 136] on span "Settings" at bounding box center [60, 135] width 73 height 11
checkbox input "true"
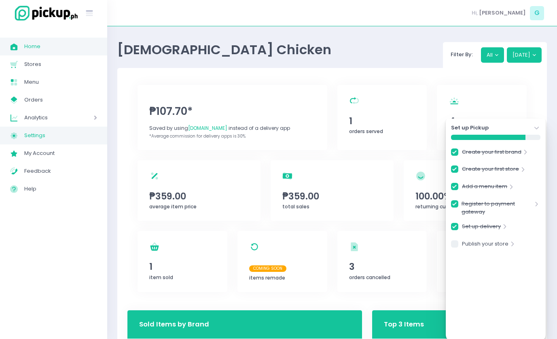
checkbox input "true"
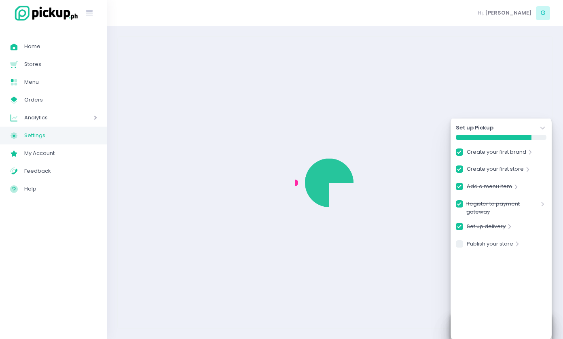
checkbox input "true"
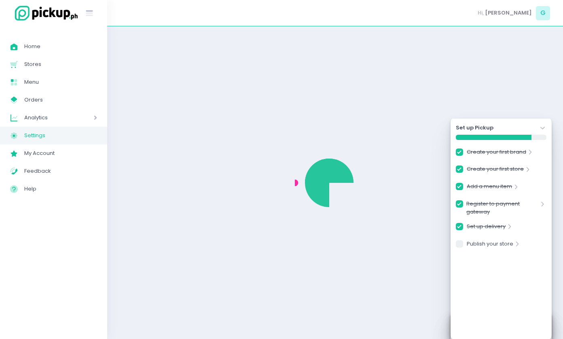
select select "active"
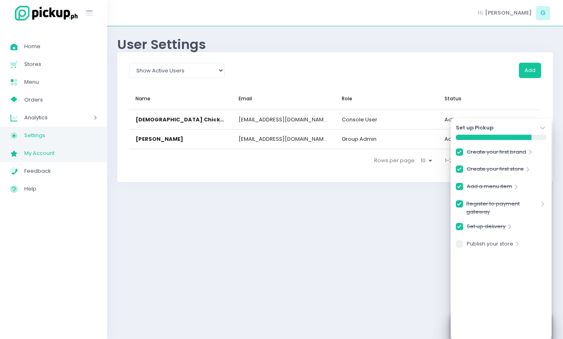
click at [59, 151] on span "My Account" at bounding box center [60, 153] width 73 height 11
checkbox input "true"
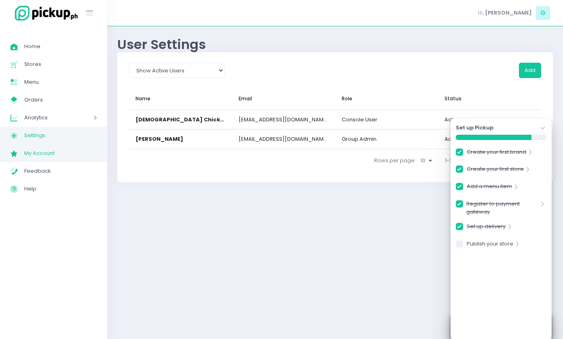
checkbox input "true"
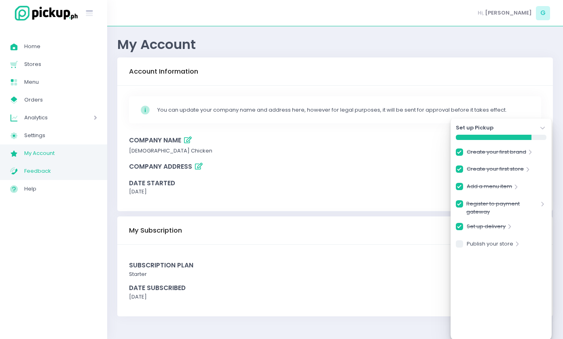
click at [50, 171] on span "Feedback" at bounding box center [60, 171] width 73 height 11
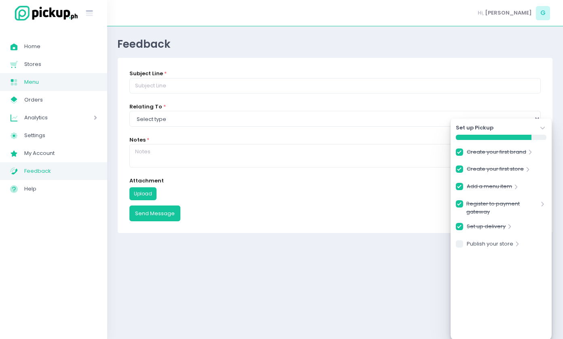
click at [68, 89] on link "Menu Created with Sketch. Menu" at bounding box center [53, 82] width 107 height 18
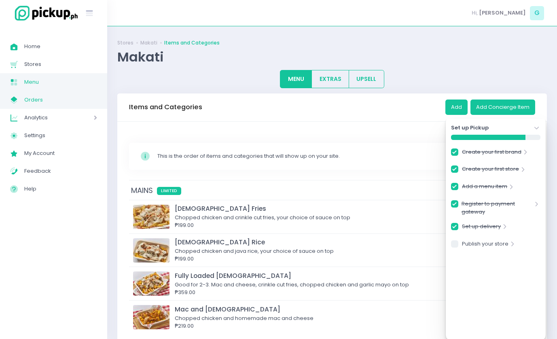
click at [63, 97] on span "Orders" at bounding box center [60, 100] width 73 height 11
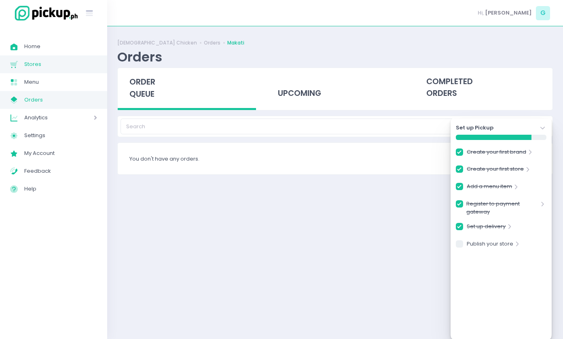
click at [55, 65] on span "Stores" at bounding box center [60, 64] width 73 height 11
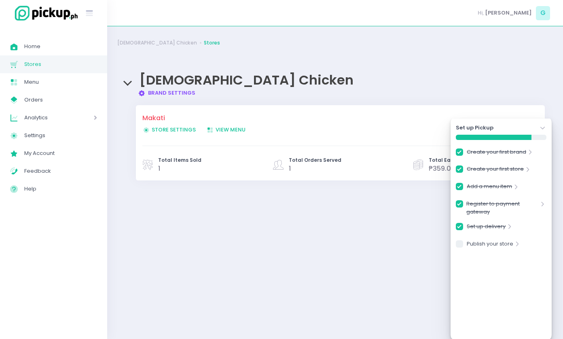
click at [178, 91] on link "Brand Settings Created with Sketch. Brand Settings" at bounding box center [167, 93] width 58 height 8
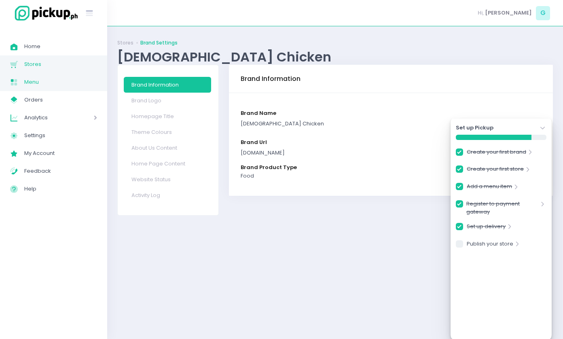
click at [66, 81] on span "Menu" at bounding box center [60, 82] width 73 height 11
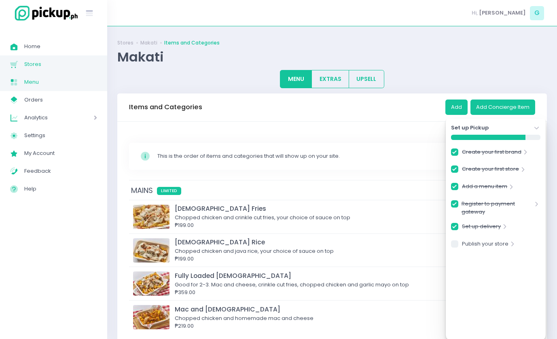
click at [60, 71] on link "Stores Created with Sketch. Stores" at bounding box center [53, 64] width 107 height 18
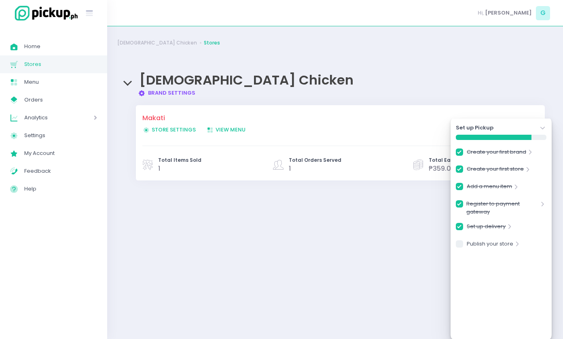
click at [167, 131] on span "Store Settings Created with Sketch. Store Settings" at bounding box center [168, 130] width 53 height 8
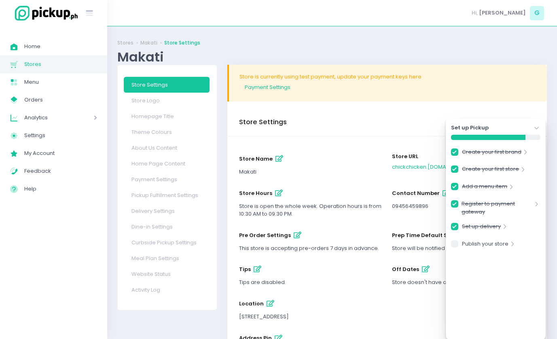
click at [538, 129] on icon at bounding box center [537, 128] width 4 height 3
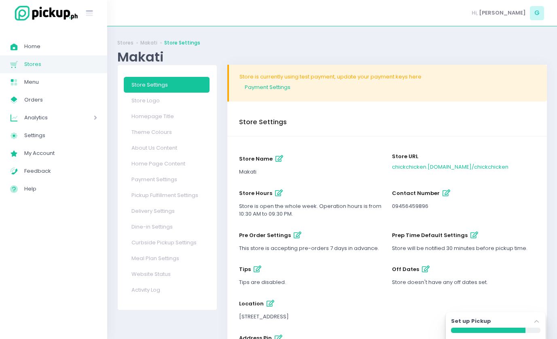
scroll to position [47, 0]
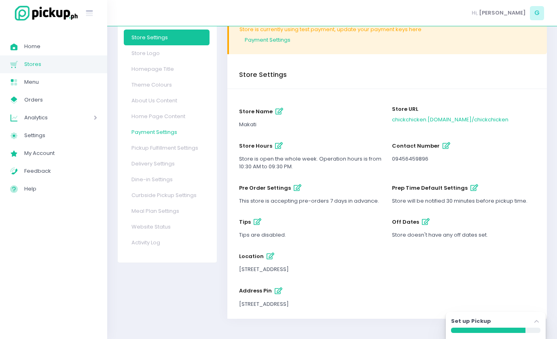
click at [162, 134] on link "Payment Settings" at bounding box center [167, 132] width 86 height 16
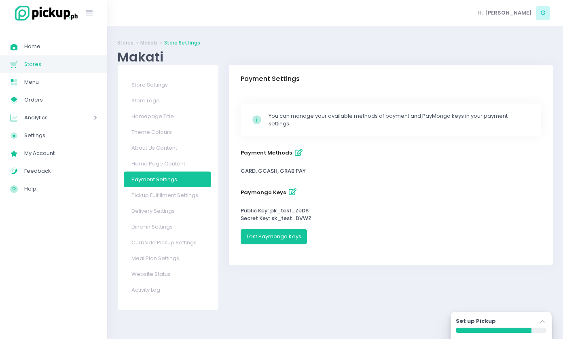
click at [289, 191] on icon "button" at bounding box center [293, 192] width 8 height 7
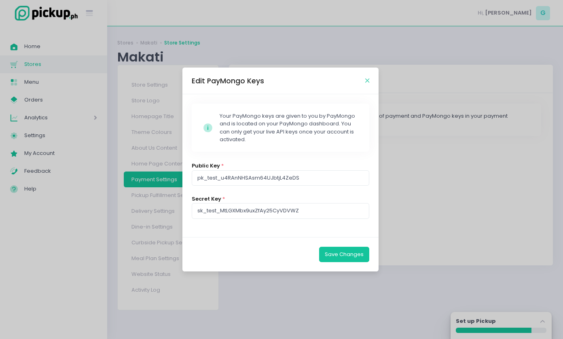
click at [369, 80] on icon "Close" at bounding box center [368, 81] width 4 height 6
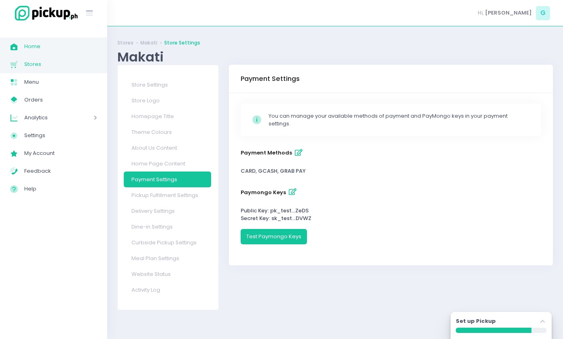
click at [47, 38] on link "Home Created with Sketch. Home" at bounding box center [53, 47] width 107 height 18
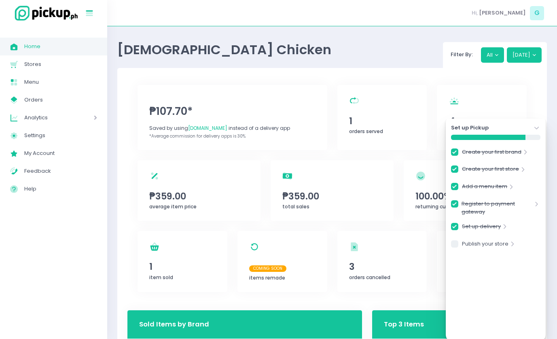
click at [91, 12] on icon at bounding box center [89, 14] width 7 height 4
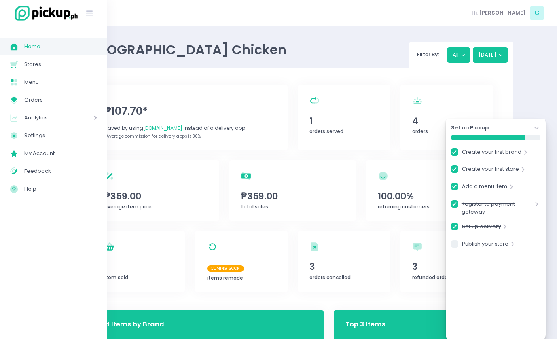
click at [14, 14] on img at bounding box center [44, 12] width 69 height 17
click at [51, 70] on link "Stores Created with Sketch. Stores" at bounding box center [53, 64] width 107 height 18
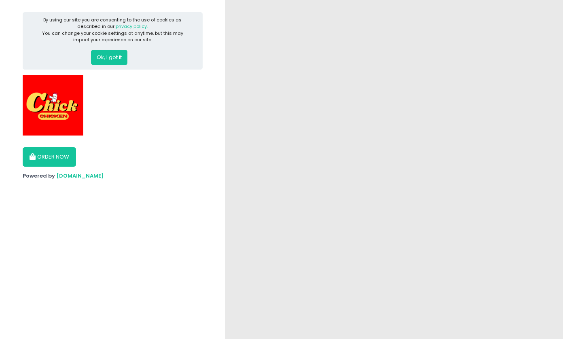
click at [102, 56] on button "Ok, I got it" at bounding box center [109, 57] width 36 height 15
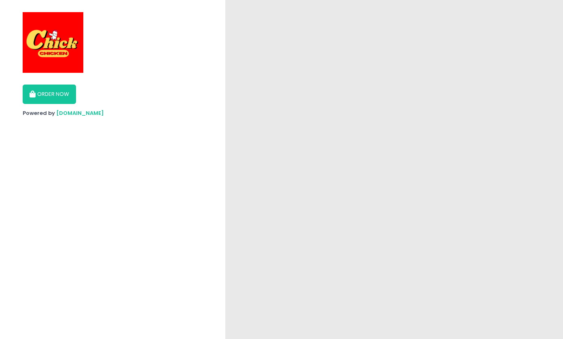
click at [240, 69] on div at bounding box center [394, 169] width 338 height 339
click at [66, 98] on button "ORDER NOW" at bounding box center [49, 94] width 53 height 19
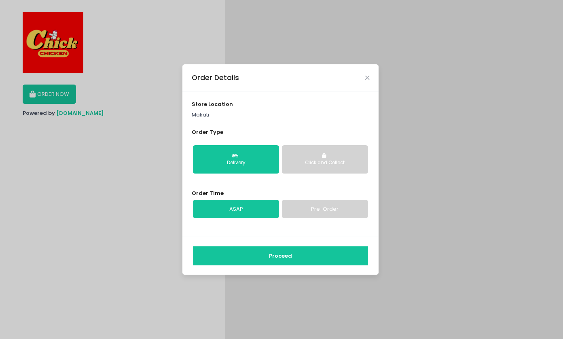
click at [313, 153] on button "Click and Collect" at bounding box center [325, 159] width 86 height 28
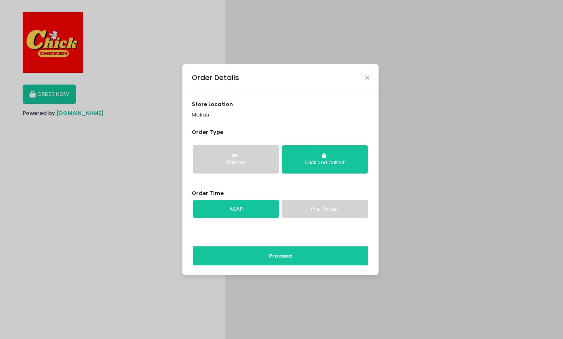
click at [370, 73] on div "Order Details" at bounding box center [281, 77] width 196 height 27
click at [367, 78] on icon "Close" at bounding box center [368, 78] width 4 height 6
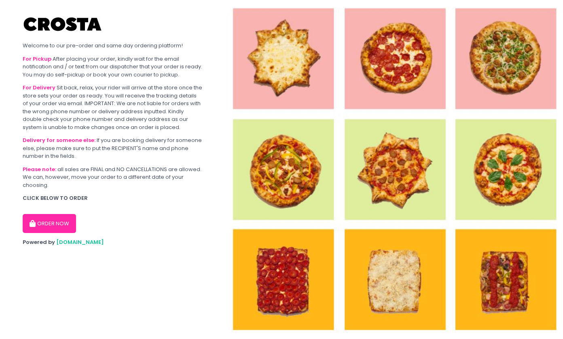
click at [60, 228] on button "ORDER NOW" at bounding box center [49, 223] width 53 height 19
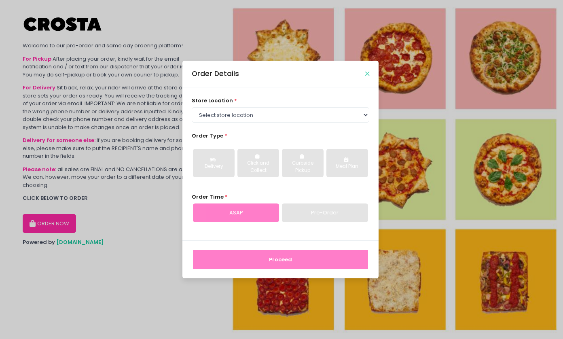
click at [369, 71] on icon "Close" at bounding box center [368, 74] width 4 height 6
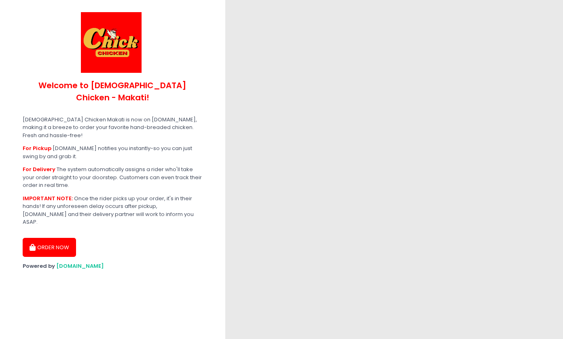
click at [68, 238] on button "ORDER NOW" at bounding box center [49, 247] width 53 height 19
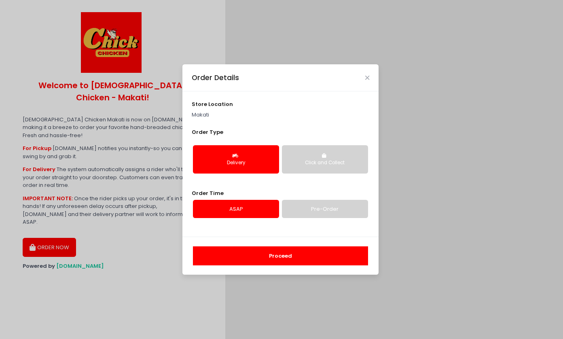
click at [296, 213] on link "Pre-Order" at bounding box center [325, 209] width 86 height 19
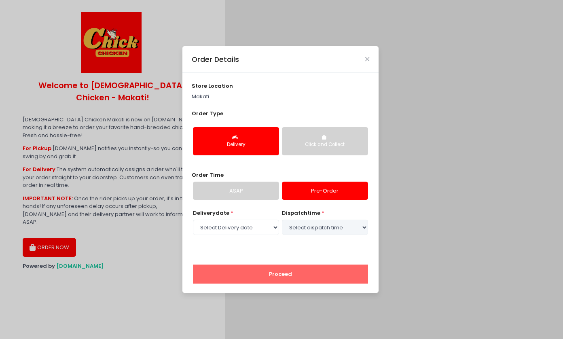
select select "[DATE]"
click at [246, 187] on link "ASAP" at bounding box center [236, 191] width 86 height 19
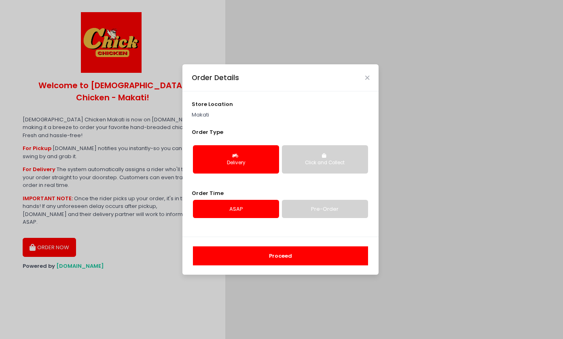
click at [297, 252] on button "Proceed" at bounding box center [280, 256] width 175 height 19
